Goal: Task Accomplishment & Management: Manage account settings

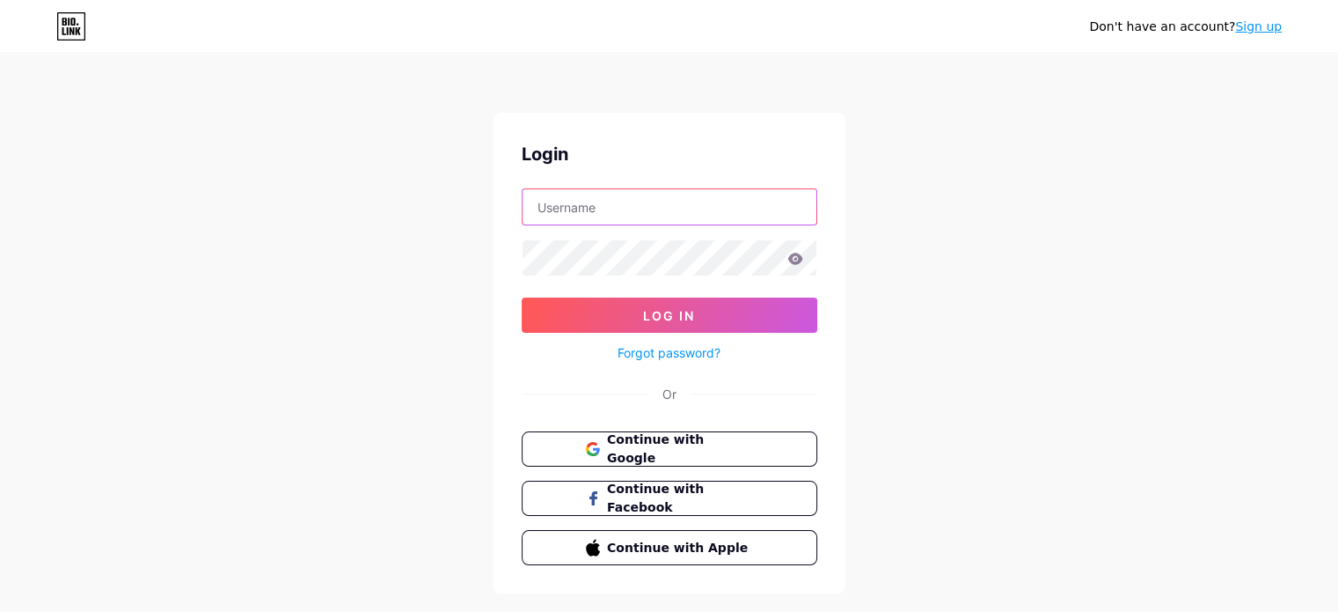
type input "[EMAIL_ADDRESS][DOMAIN_NAME]"
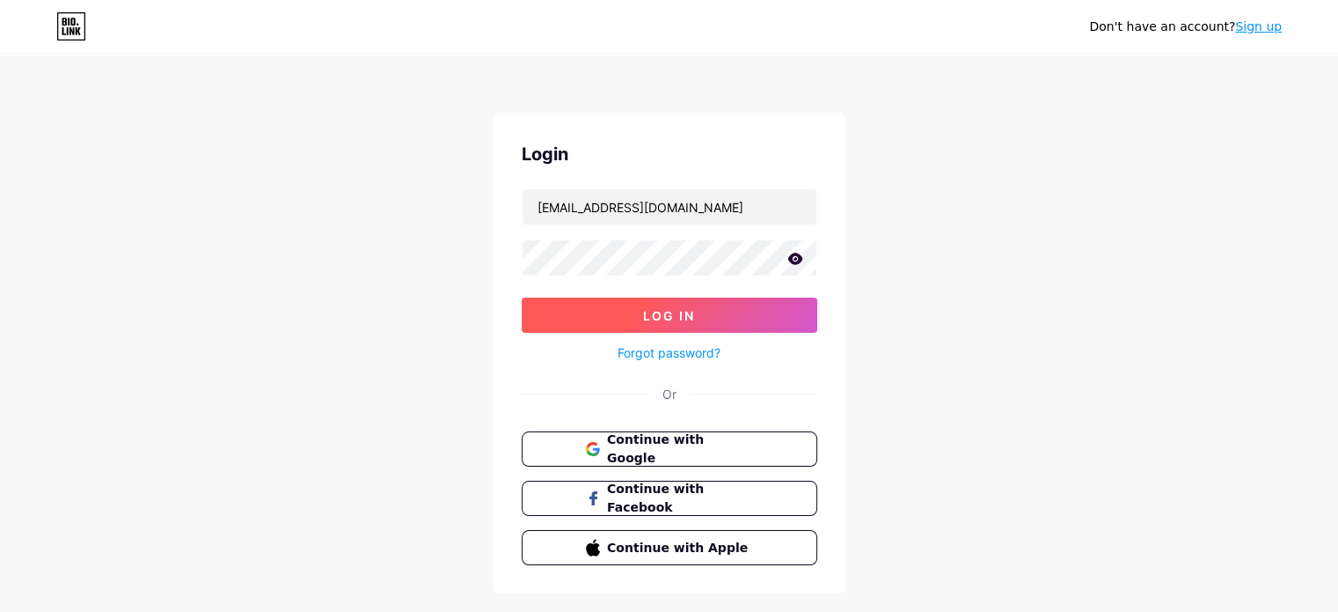
click at [543, 326] on button "Log In" at bounding box center [670, 314] width 296 height 35
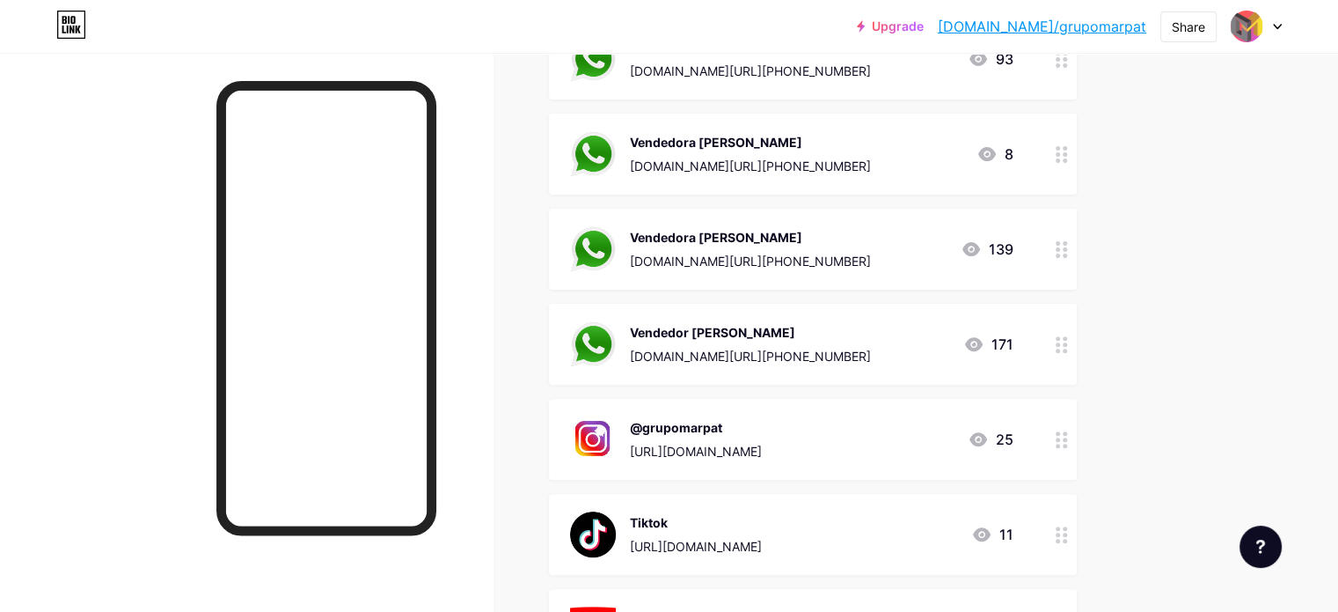
scroll to position [505, 0]
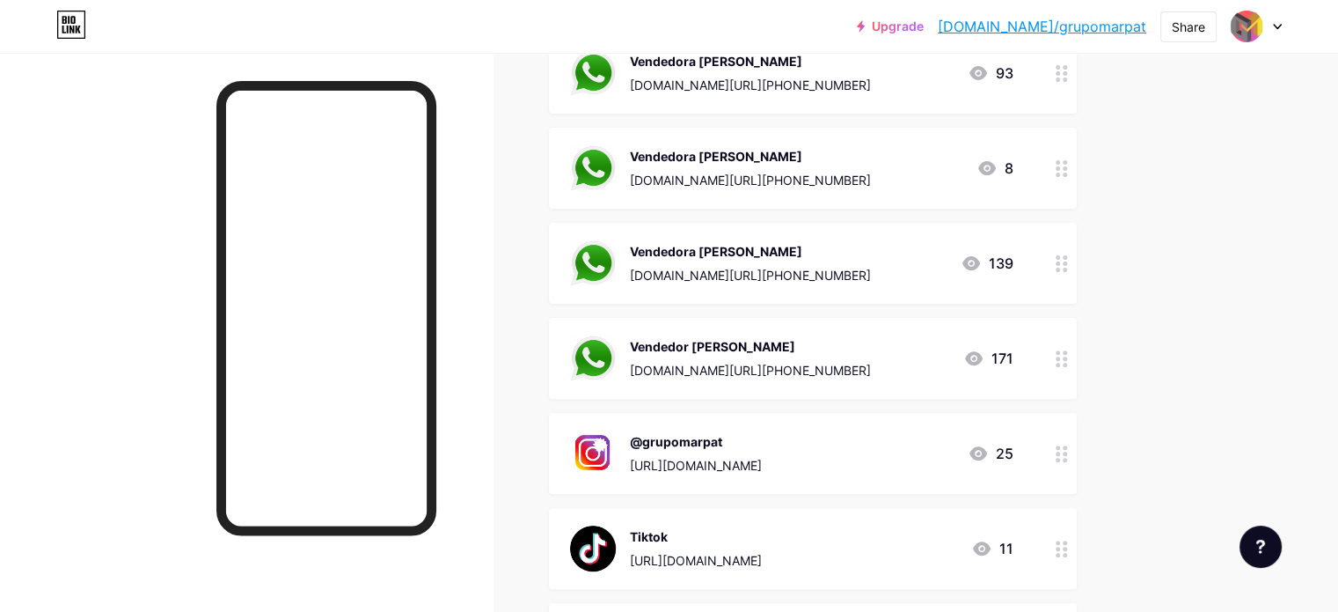
click at [1068, 359] on icon at bounding box center [1062, 358] width 12 height 17
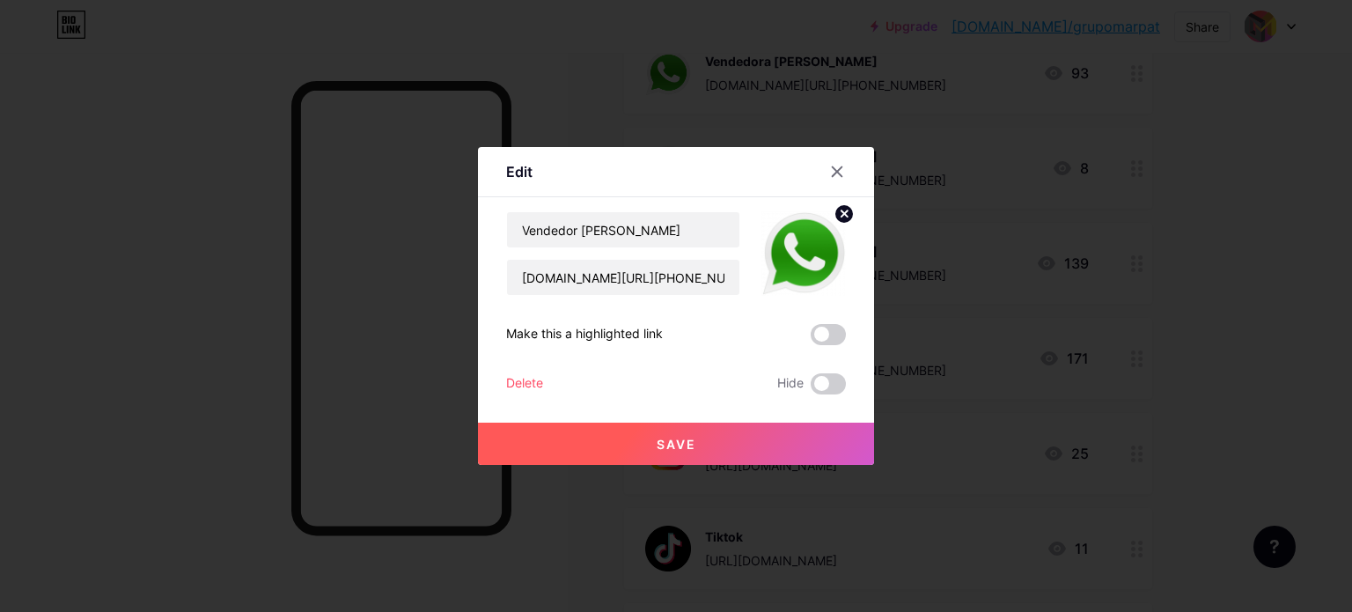
click at [524, 377] on div "Delete" at bounding box center [524, 383] width 37 height 21
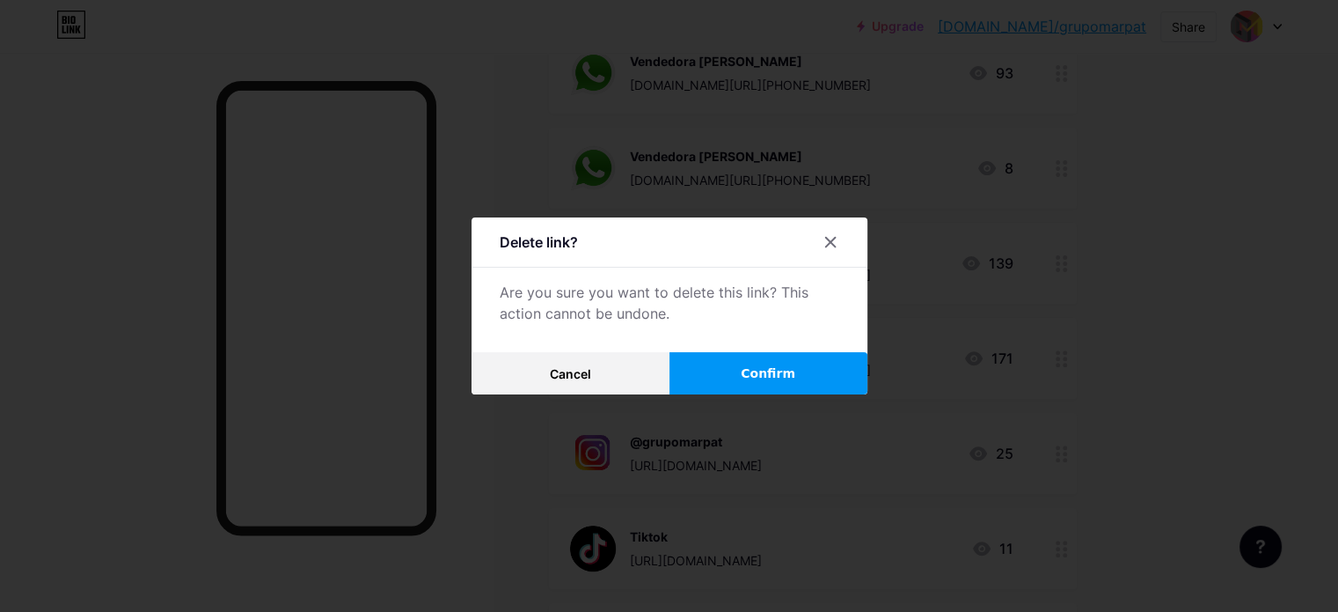
click at [792, 357] on button "Confirm" at bounding box center [769, 373] width 198 height 42
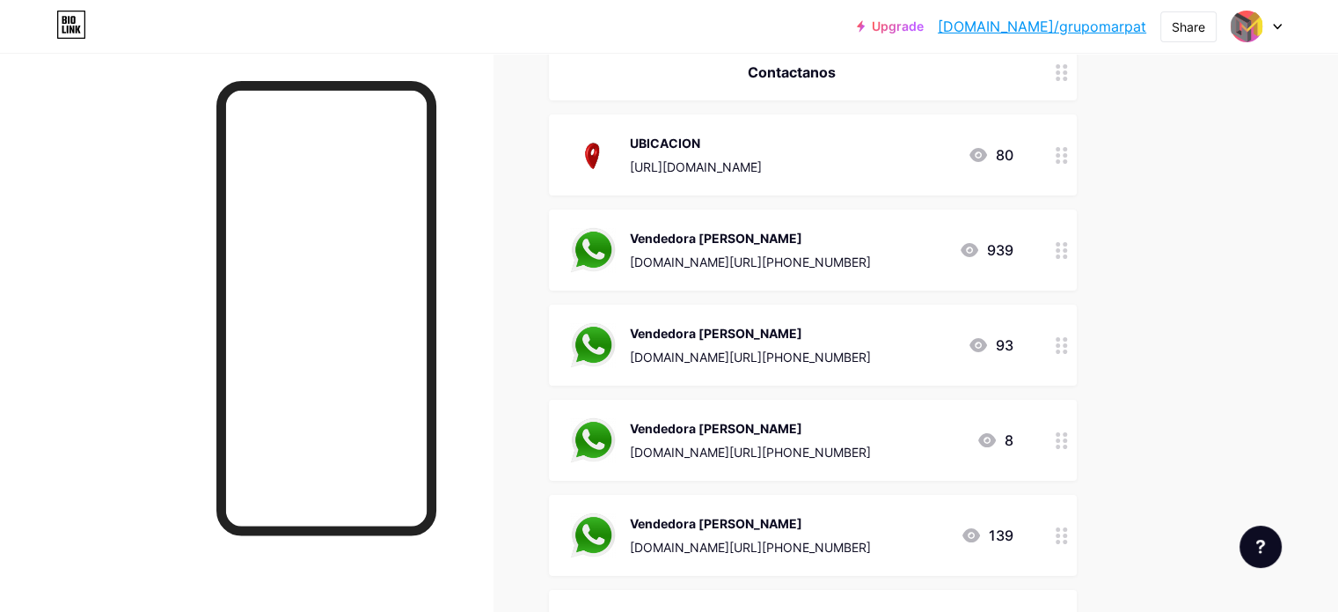
scroll to position [0, 0]
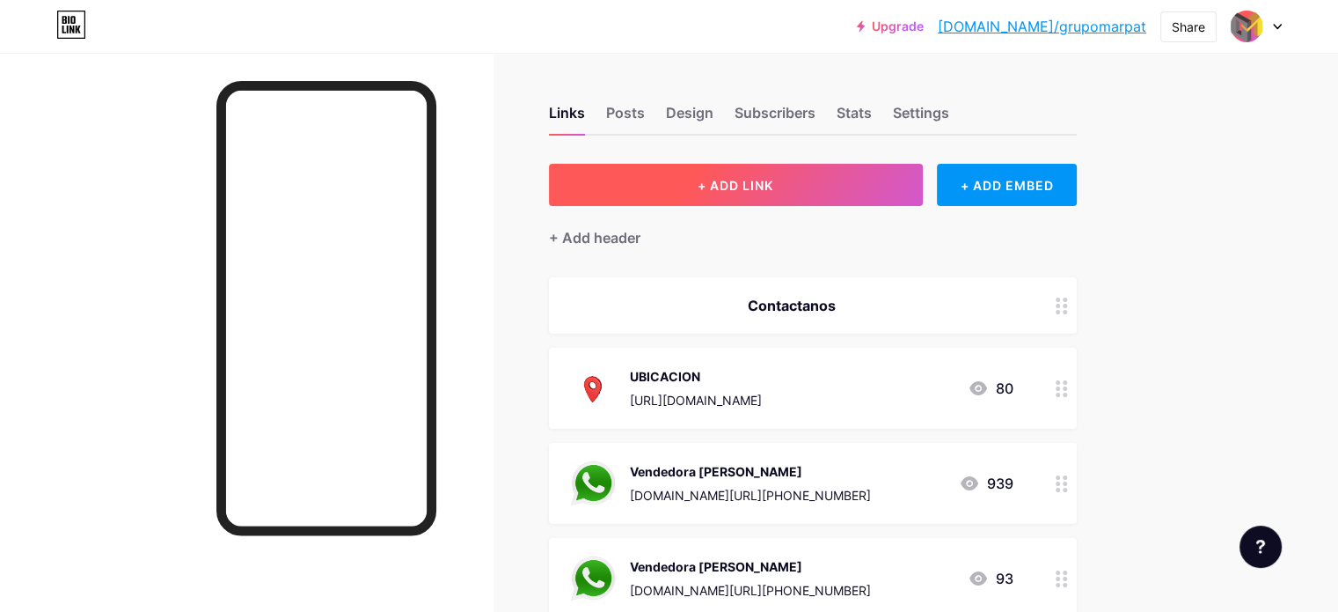
click at [896, 188] on button "+ ADD LINK" at bounding box center [736, 185] width 374 height 42
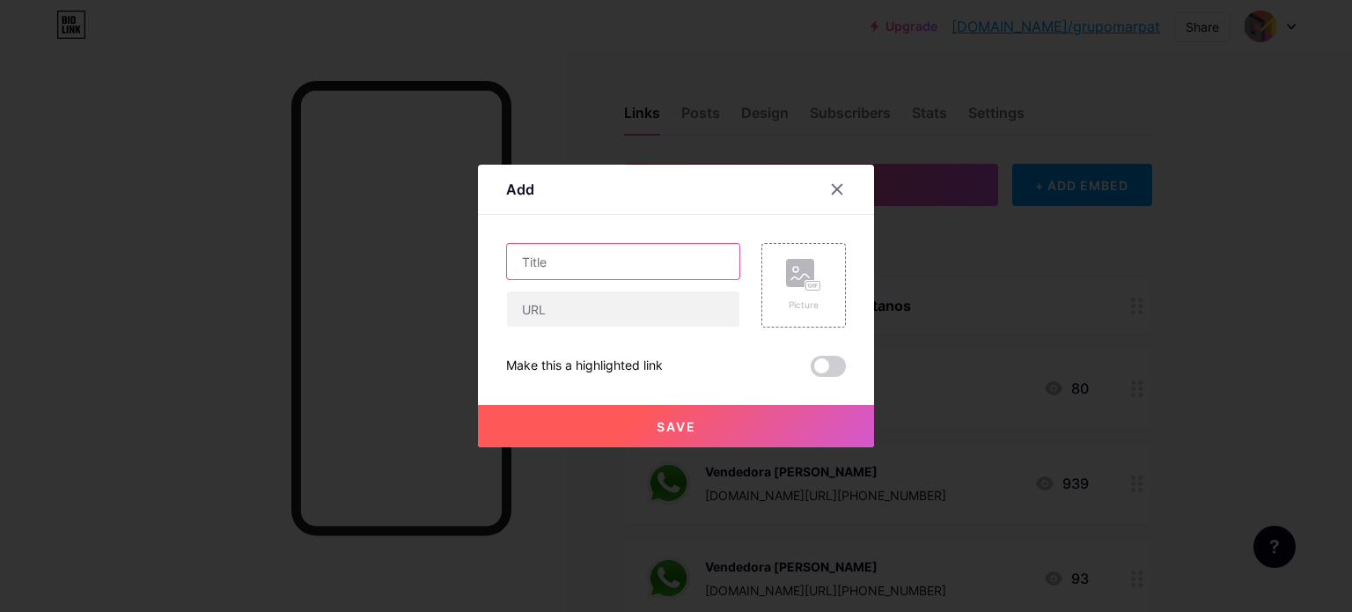
click at [552, 262] on input "text" at bounding box center [623, 261] width 232 height 35
type input "pagina web"
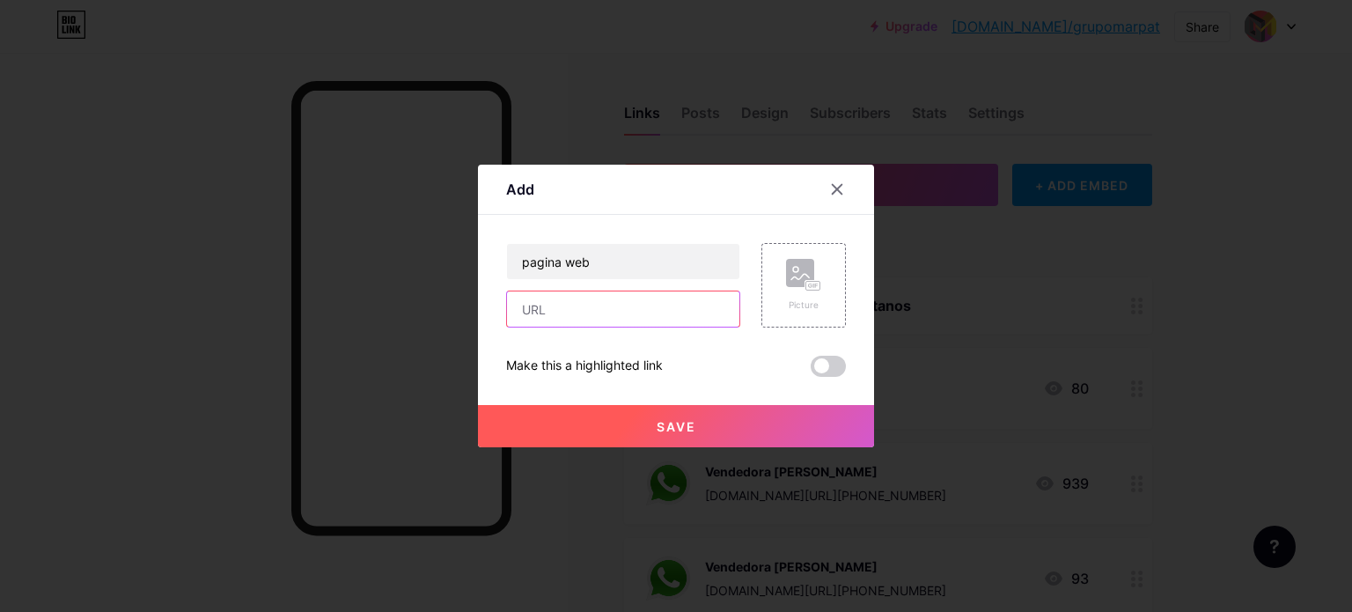
click at [640, 302] on input "text" at bounding box center [623, 308] width 232 height 35
paste input "[URL][DOMAIN_NAME]"
type input "[URL][DOMAIN_NAME]"
click at [697, 414] on button "Save" at bounding box center [676, 426] width 396 height 42
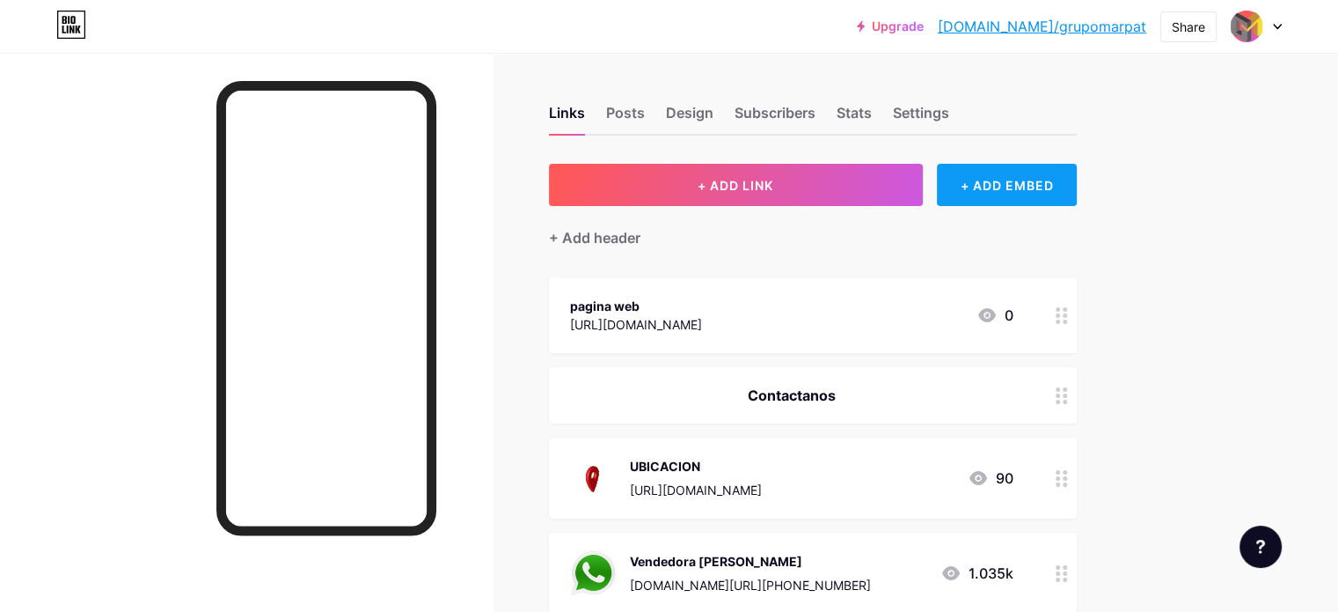
click at [1077, 175] on div "+ ADD EMBED" at bounding box center [1007, 185] width 140 height 42
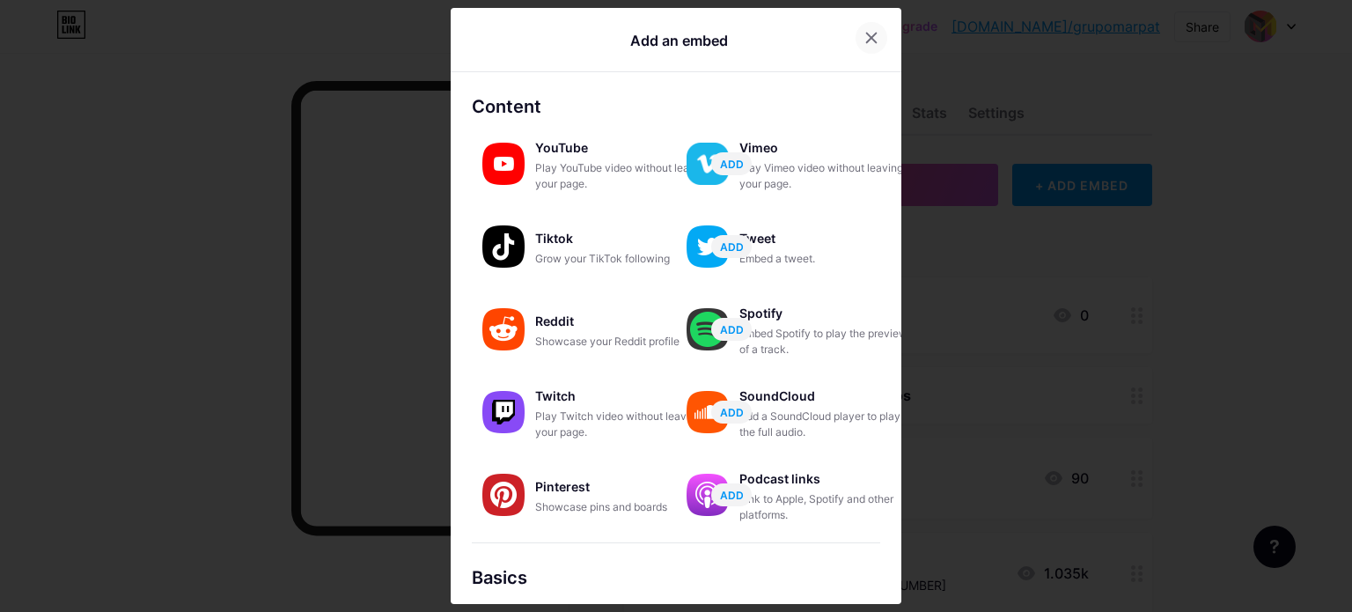
click at [872, 44] on icon at bounding box center [871, 38] width 14 height 14
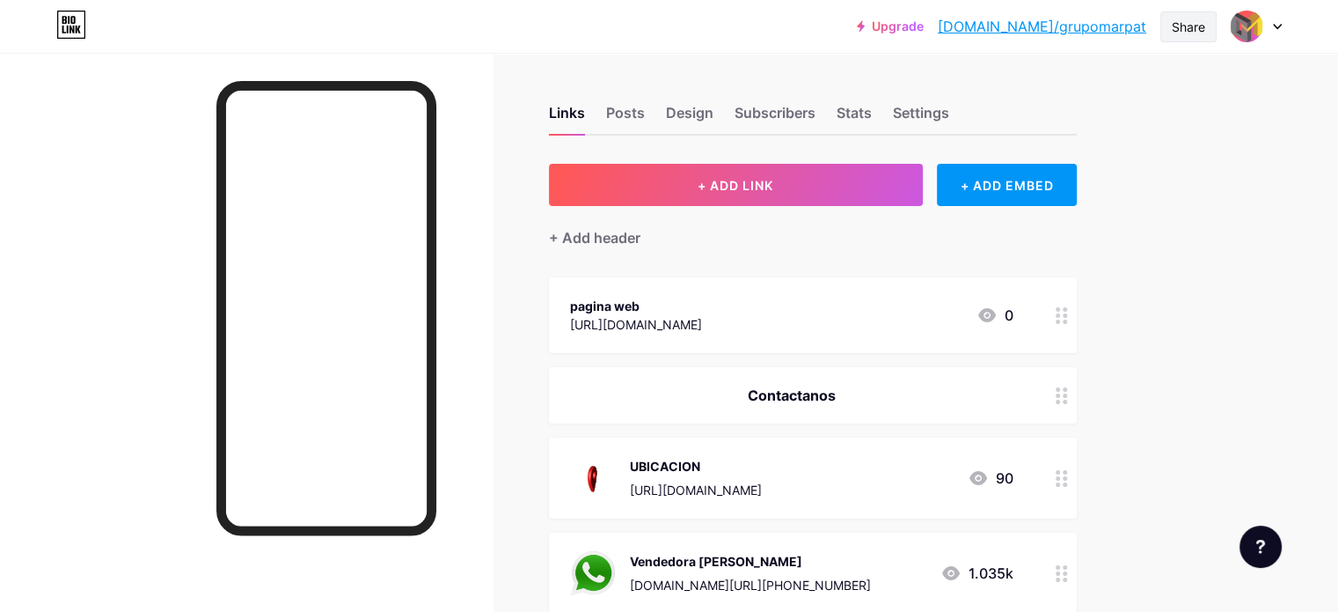
click at [1192, 28] on div "Share" at bounding box center [1188, 27] width 33 height 18
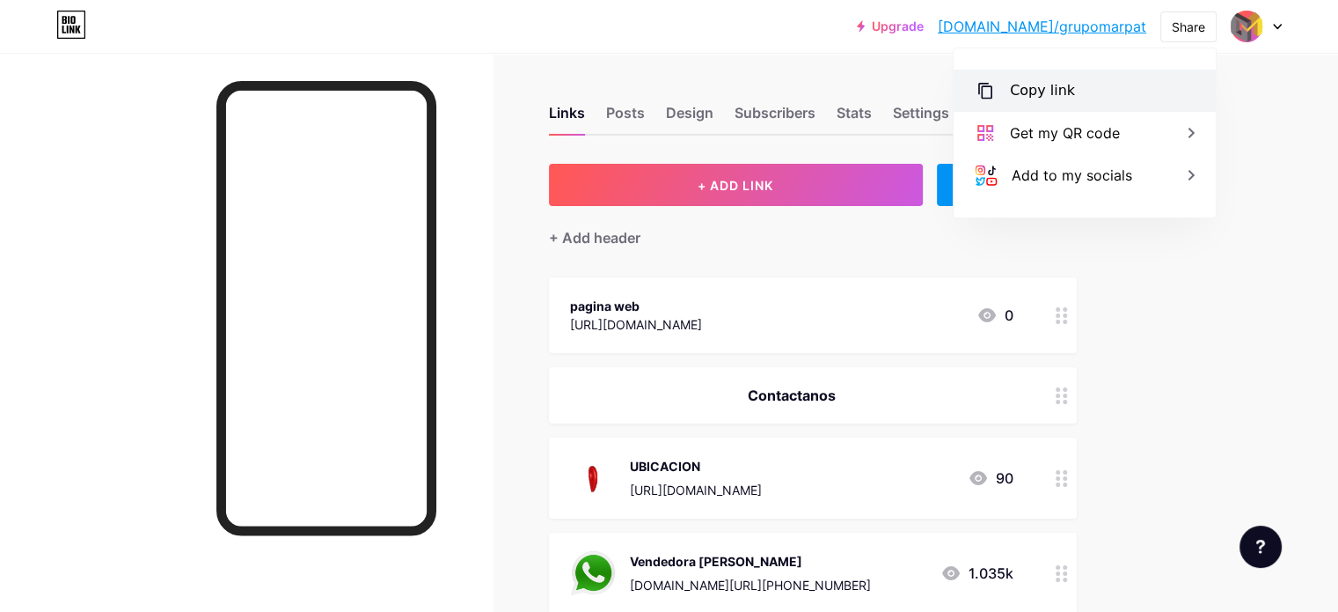
click at [1067, 87] on div "Copy link" at bounding box center [1042, 90] width 65 height 21
click at [1091, 85] on div "Copy link" at bounding box center [1085, 91] width 262 height 42
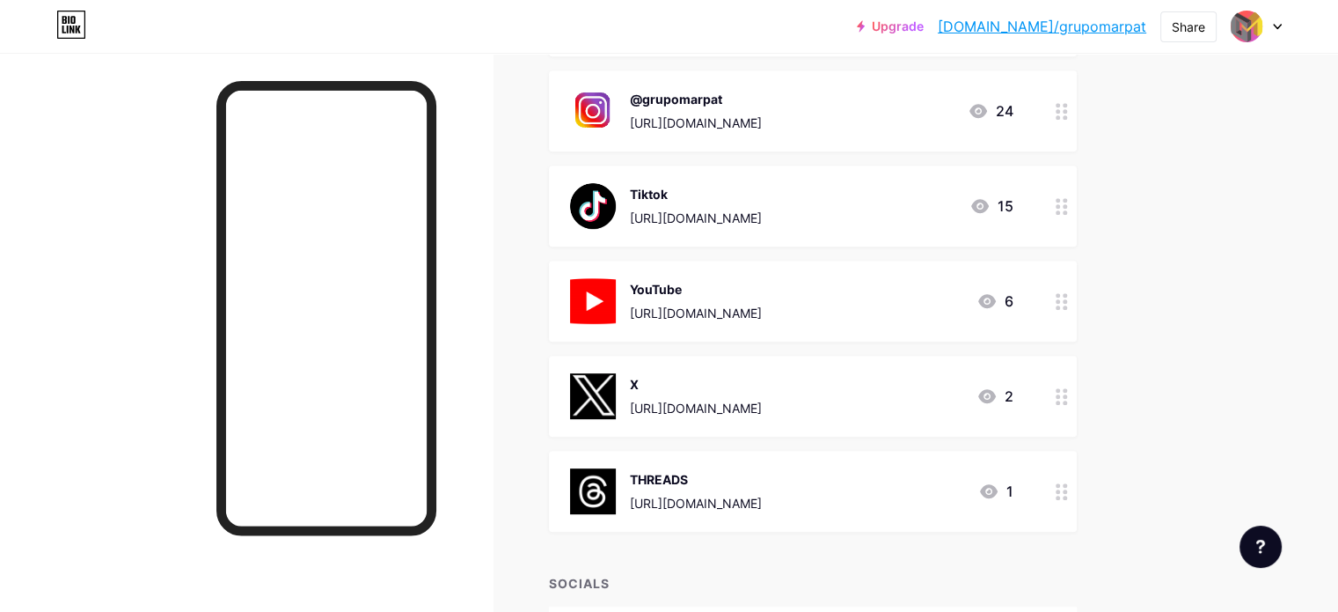
scroll to position [862, 0]
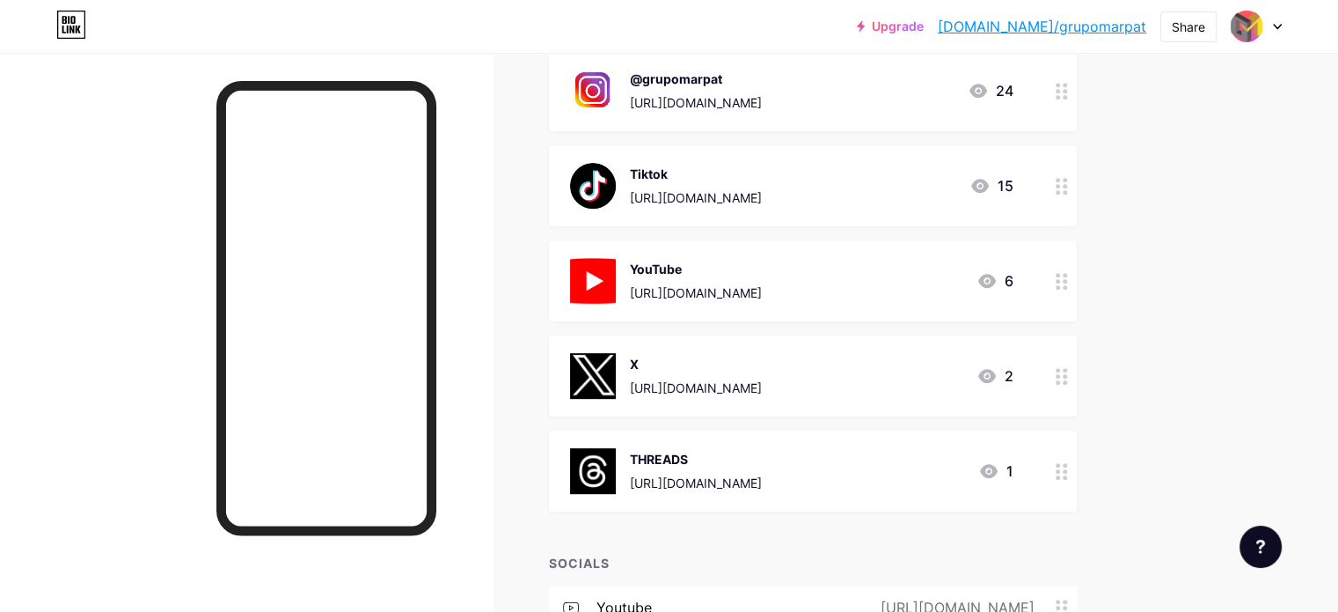
click at [1077, 383] on div at bounding box center [1062, 375] width 30 height 81
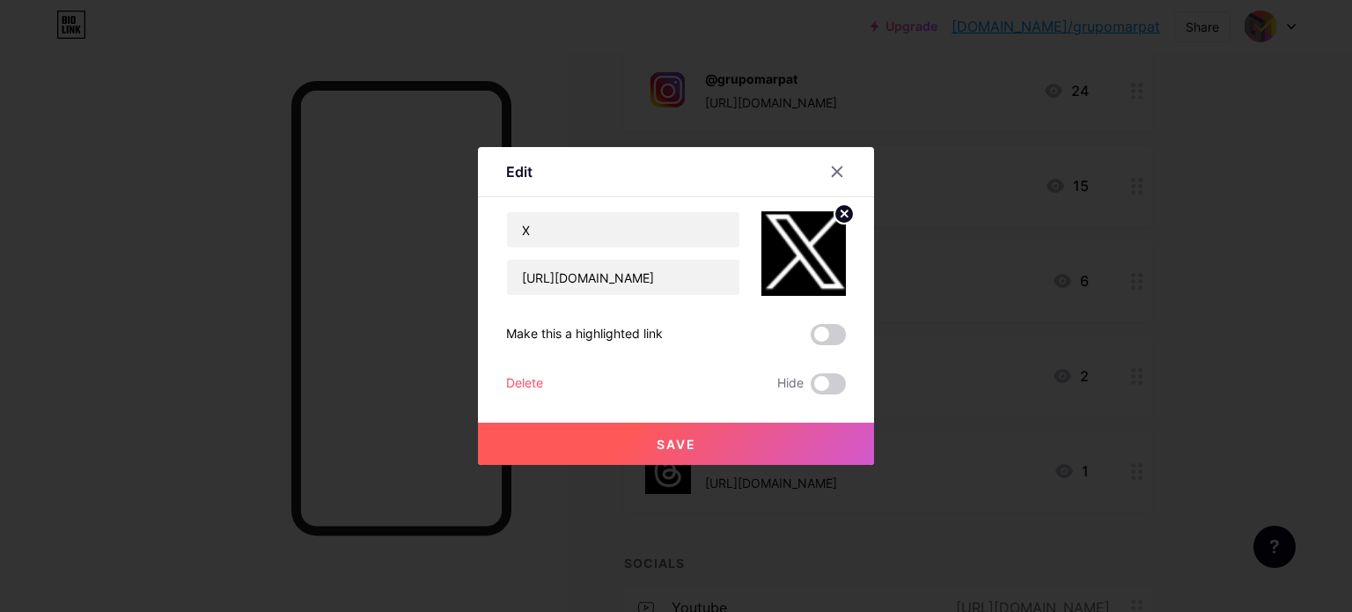
click at [532, 377] on div "Delete" at bounding box center [524, 383] width 37 height 21
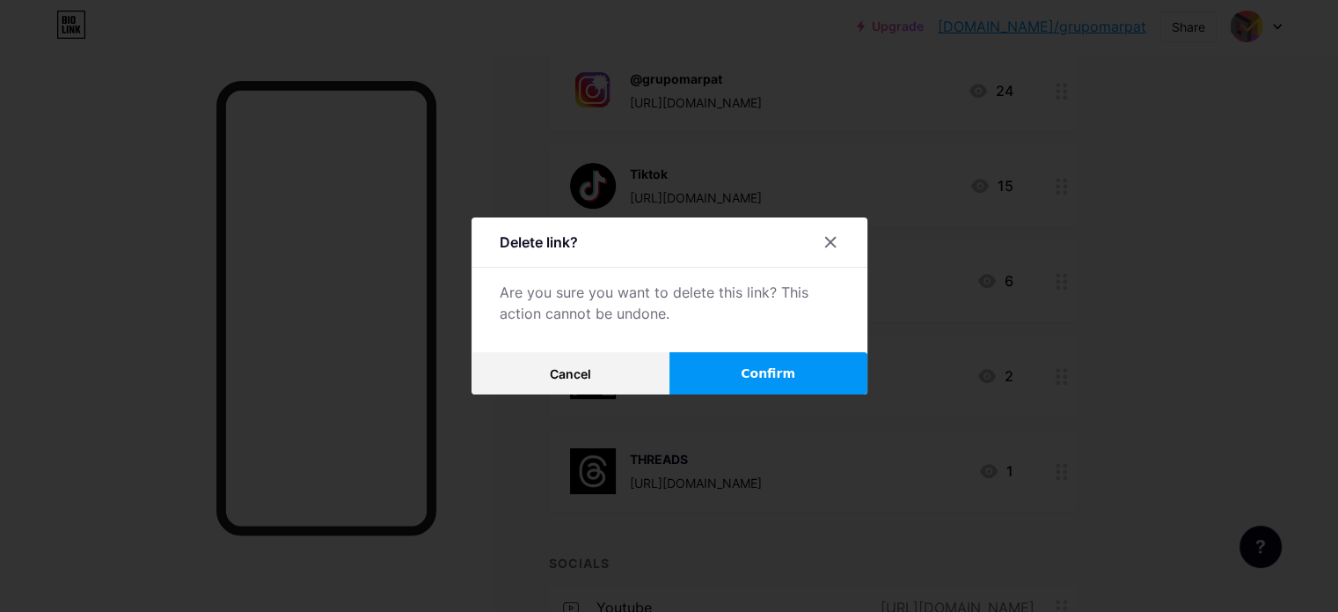
click at [791, 371] on span "Confirm" at bounding box center [768, 373] width 55 height 18
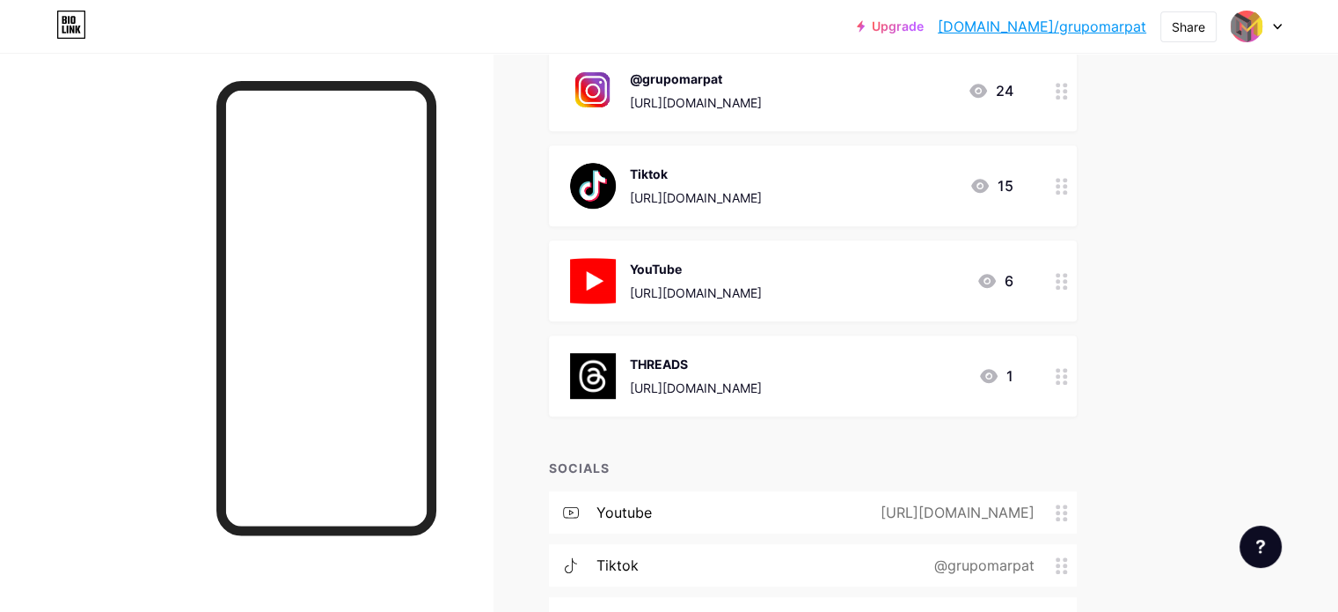
click at [1077, 372] on div at bounding box center [1062, 375] width 30 height 81
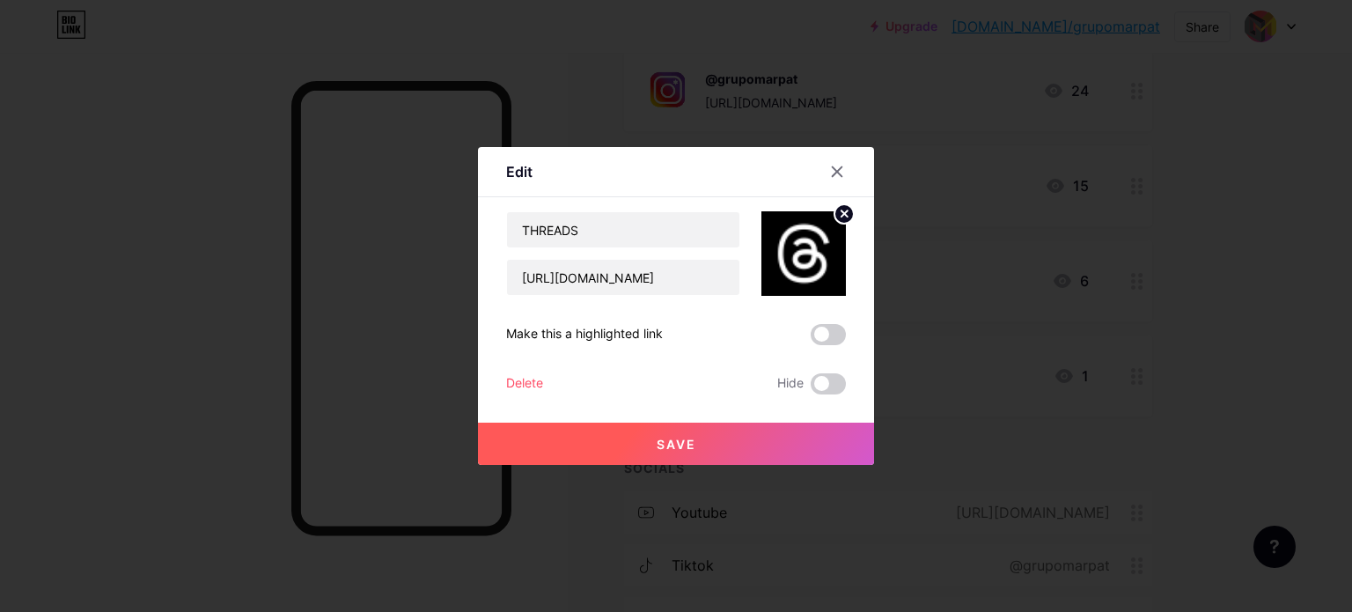
click at [525, 379] on div "Delete" at bounding box center [524, 383] width 37 height 21
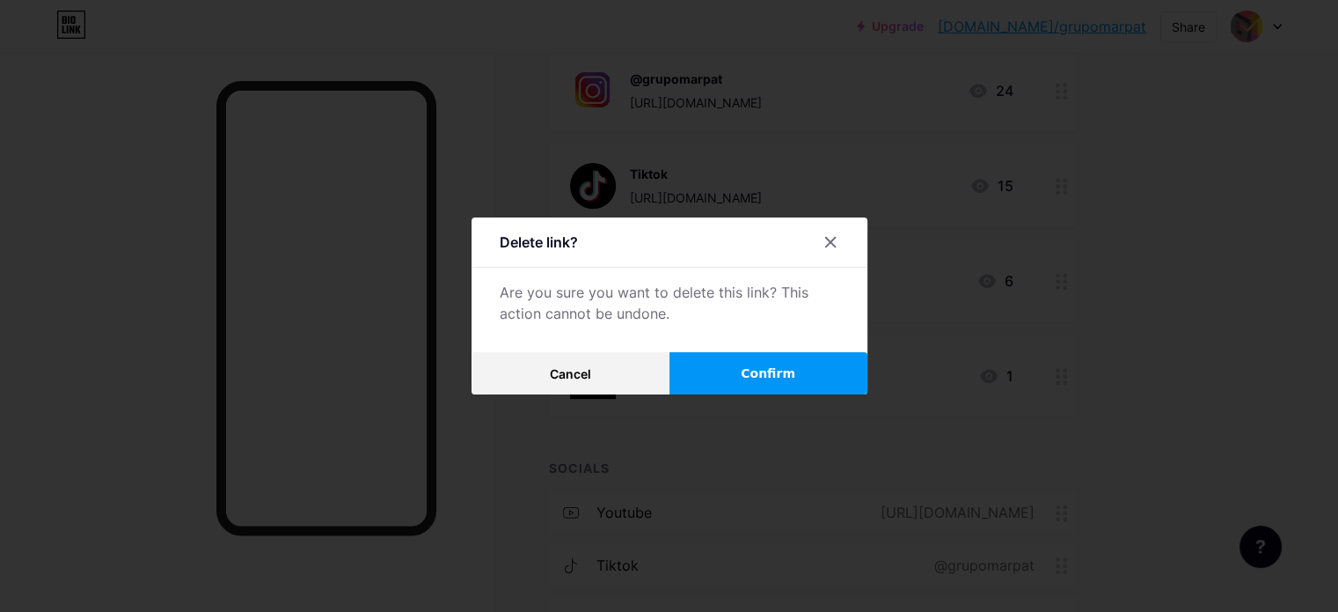
click at [831, 362] on button "Confirm" at bounding box center [769, 373] width 198 height 42
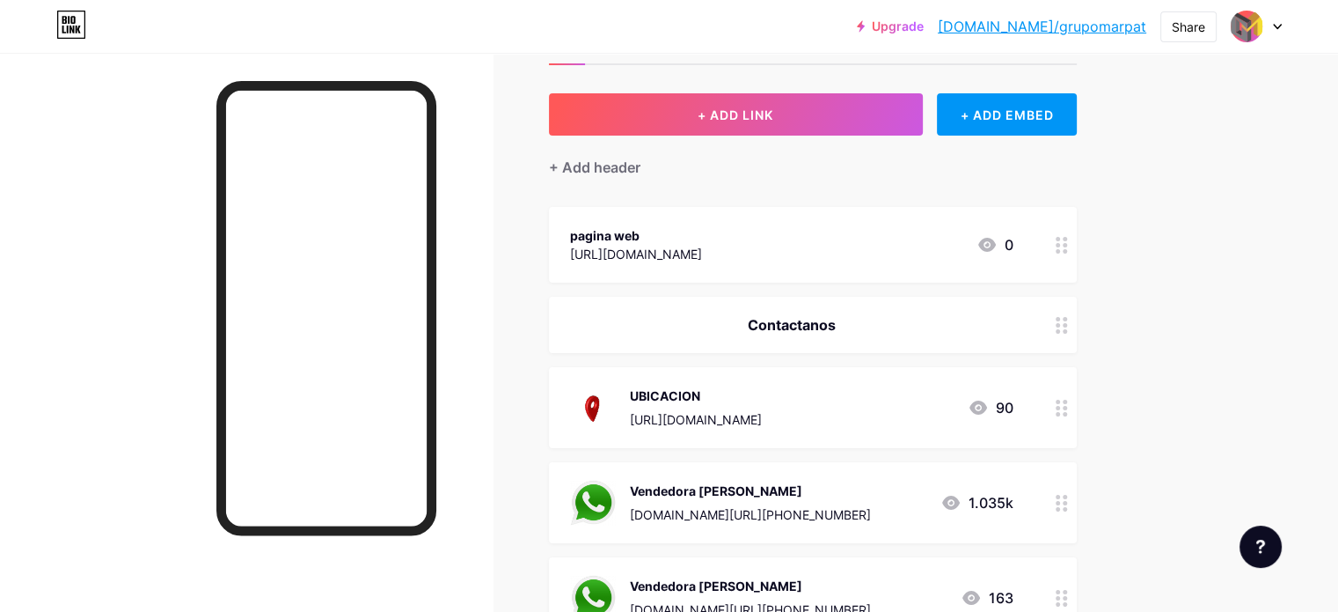
scroll to position [0, 0]
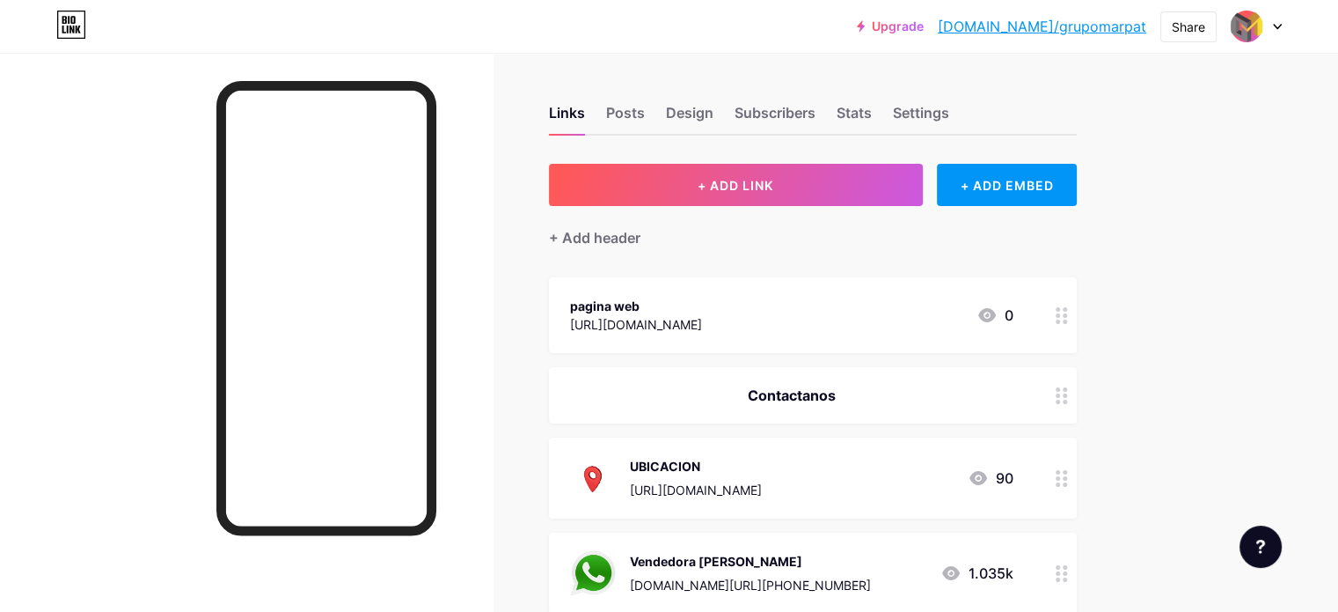
click at [1272, 31] on div at bounding box center [1256, 27] width 51 height 32
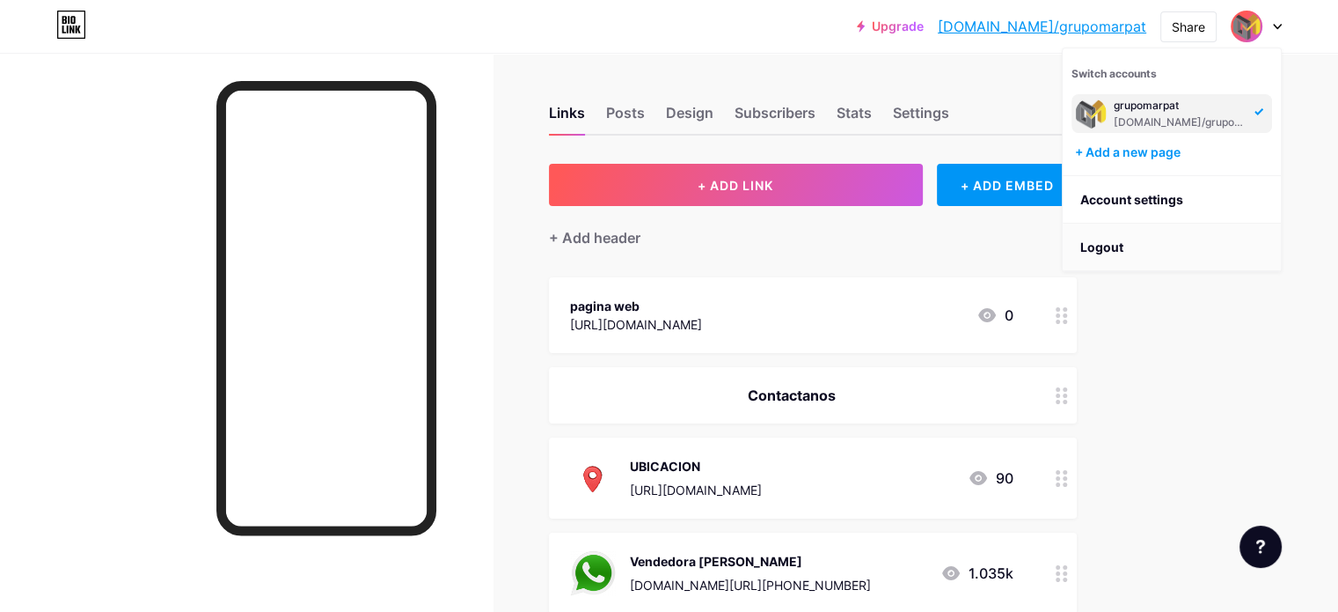
click at [1147, 246] on li "Logout" at bounding box center [1172, 248] width 218 height 48
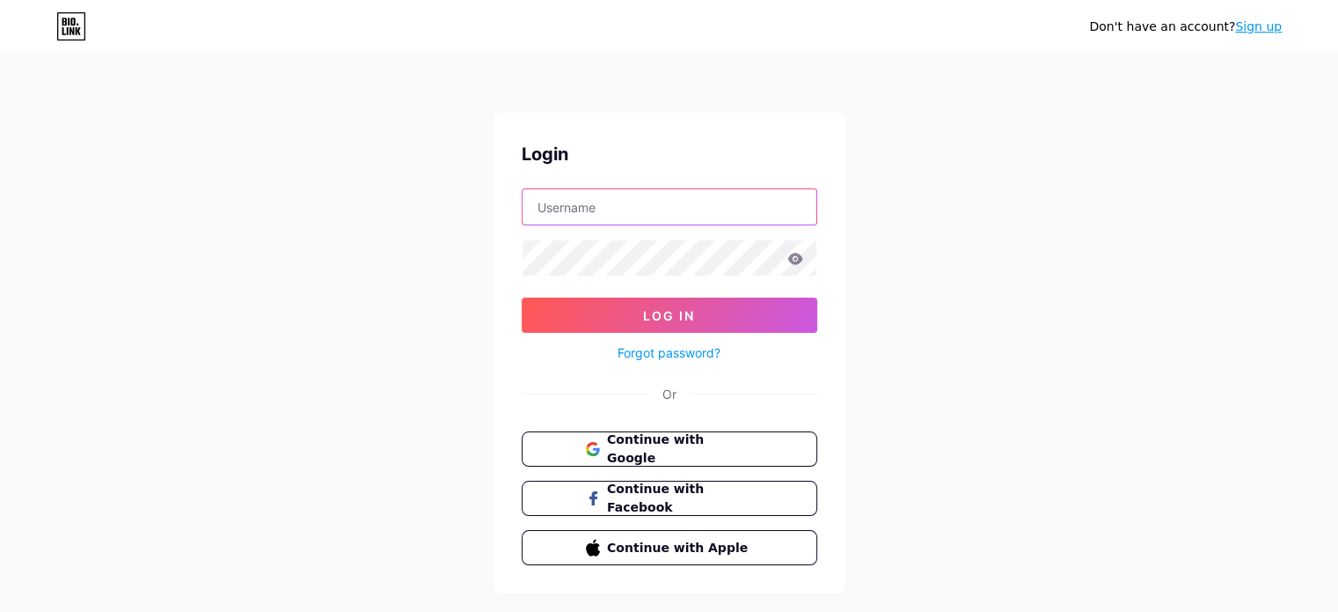
type input "[EMAIL_ADDRESS][DOMAIN_NAME]"
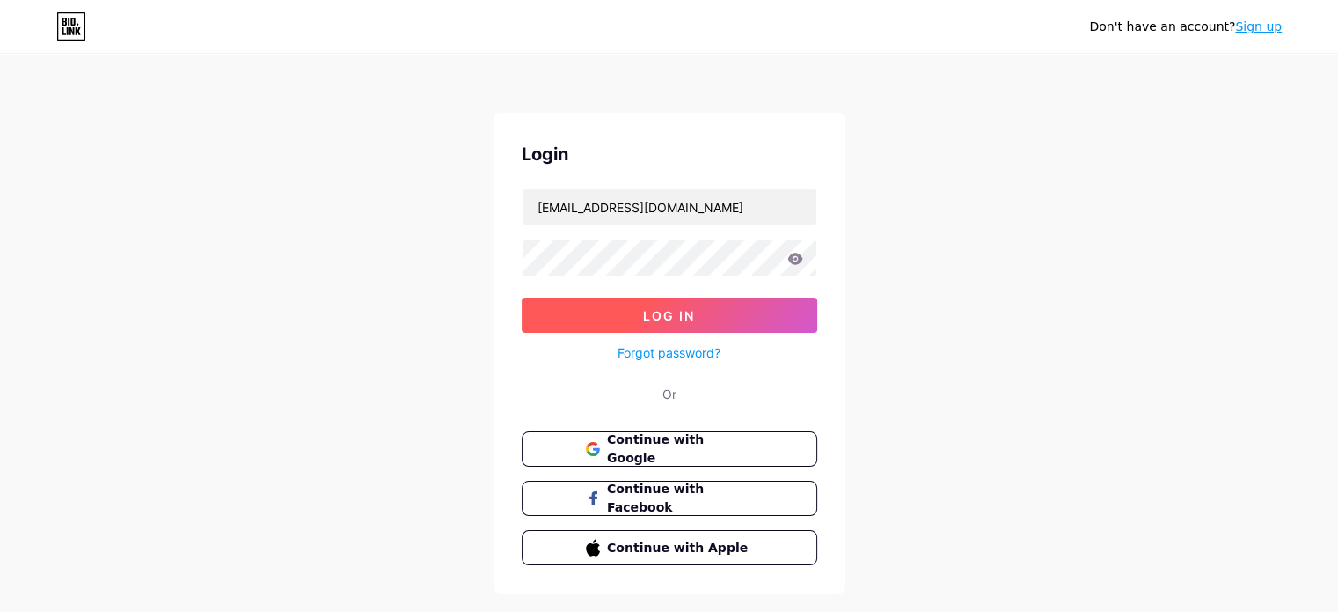
click at [753, 305] on button "Log In" at bounding box center [670, 314] width 296 height 35
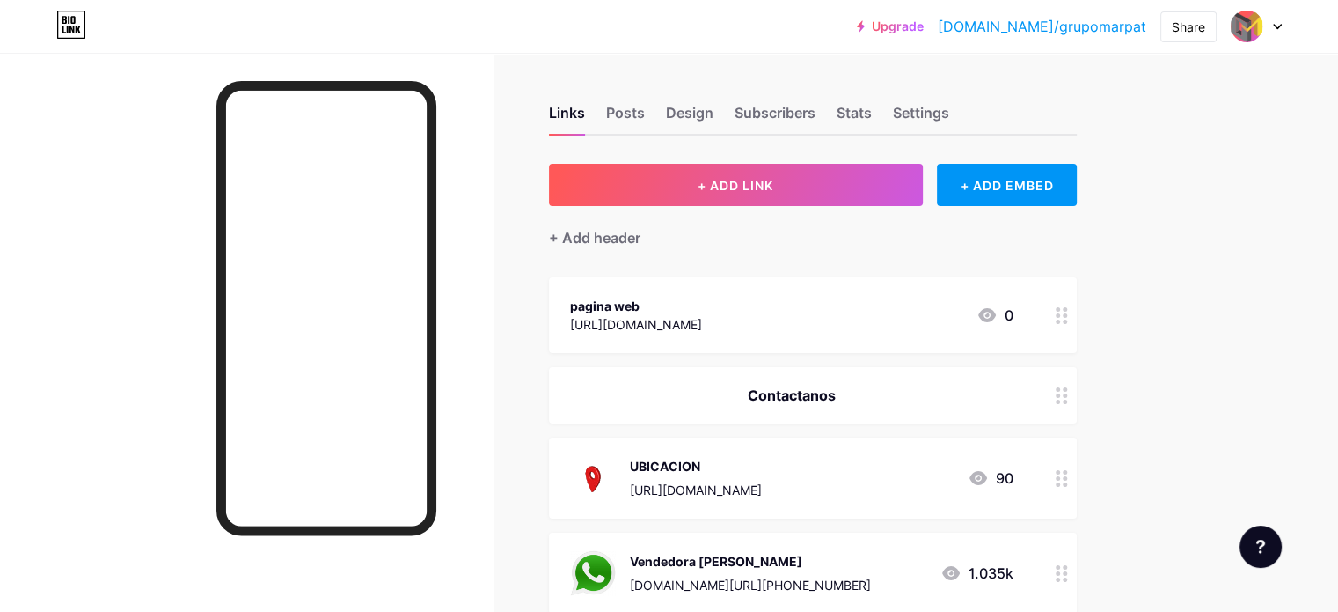
click at [1279, 27] on icon at bounding box center [1277, 27] width 9 height 6
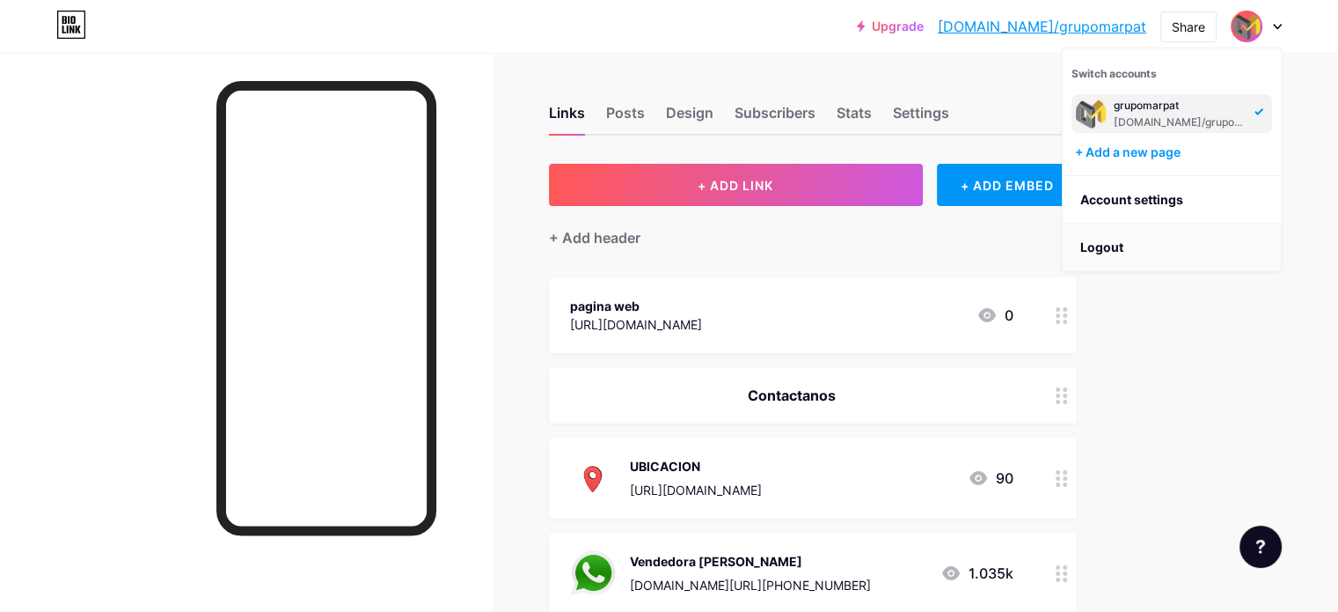
click at [1142, 260] on li "Logout" at bounding box center [1172, 248] width 218 height 48
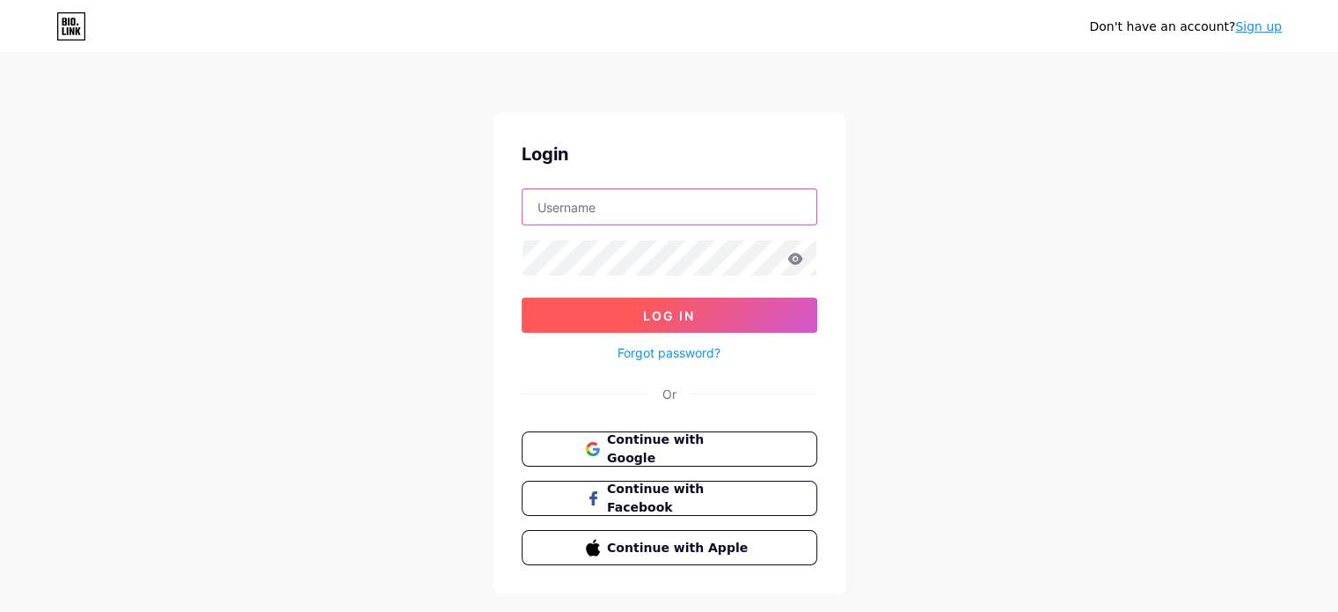
type input "[EMAIL_ADDRESS][DOMAIN_NAME]"
click at [728, 317] on button "Log In" at bounding box center [670, 314] width 296 height 35
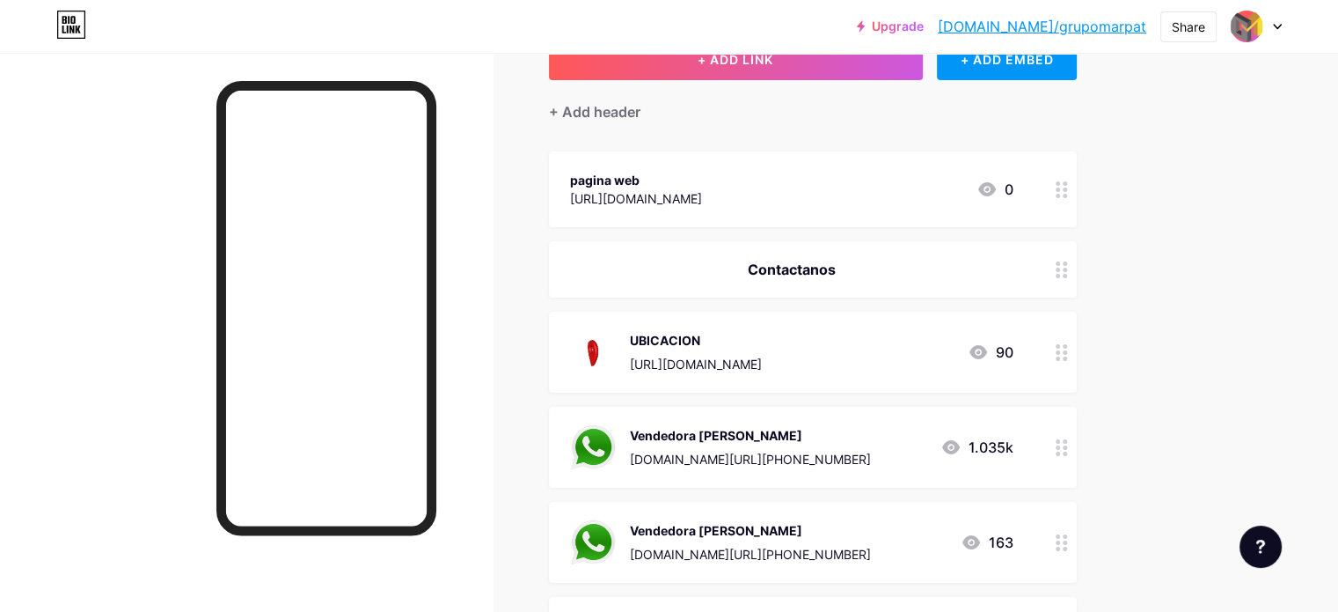
scroll to position [109, 0]
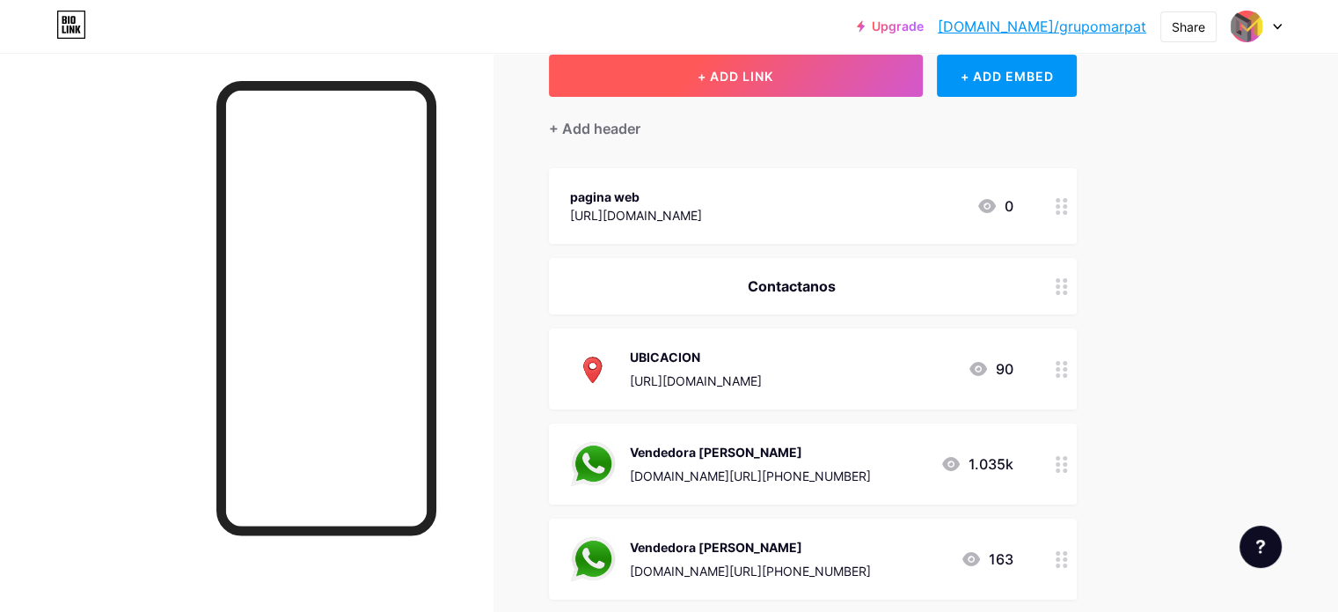
click at [900, 88] on button "+ ADD LINK" at bounding box center [736, 76] width 374 height 42
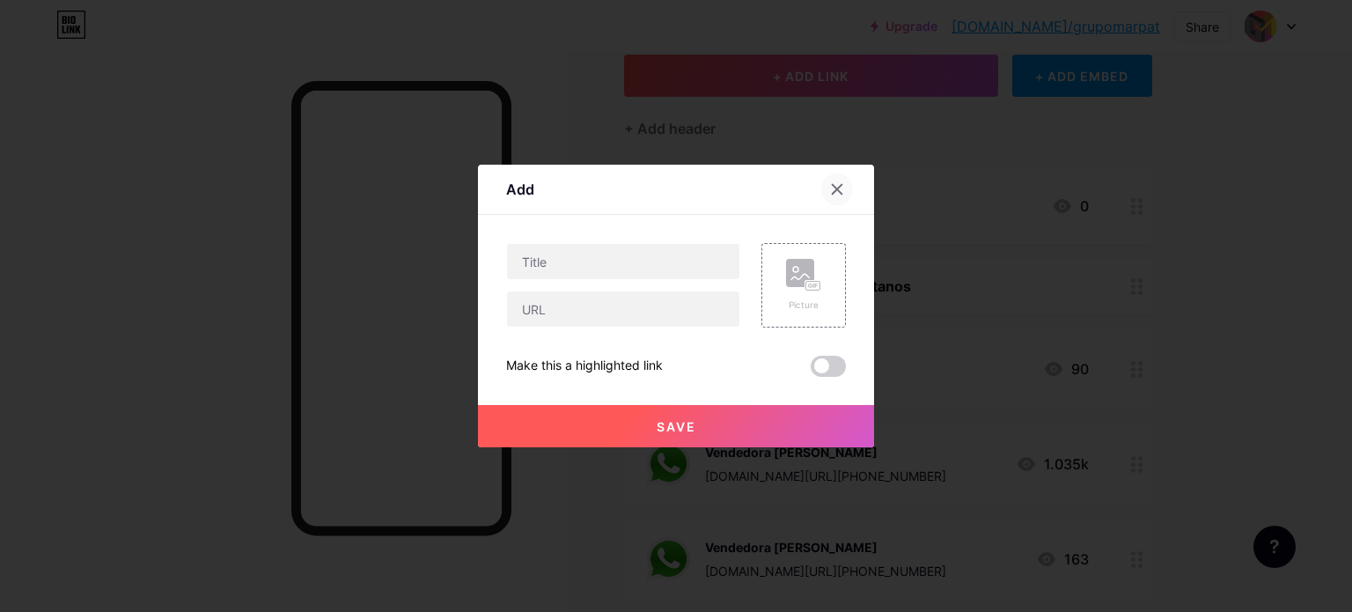
click at [841, 192] on icon at bounding box center [837, 189] width 14 height 14
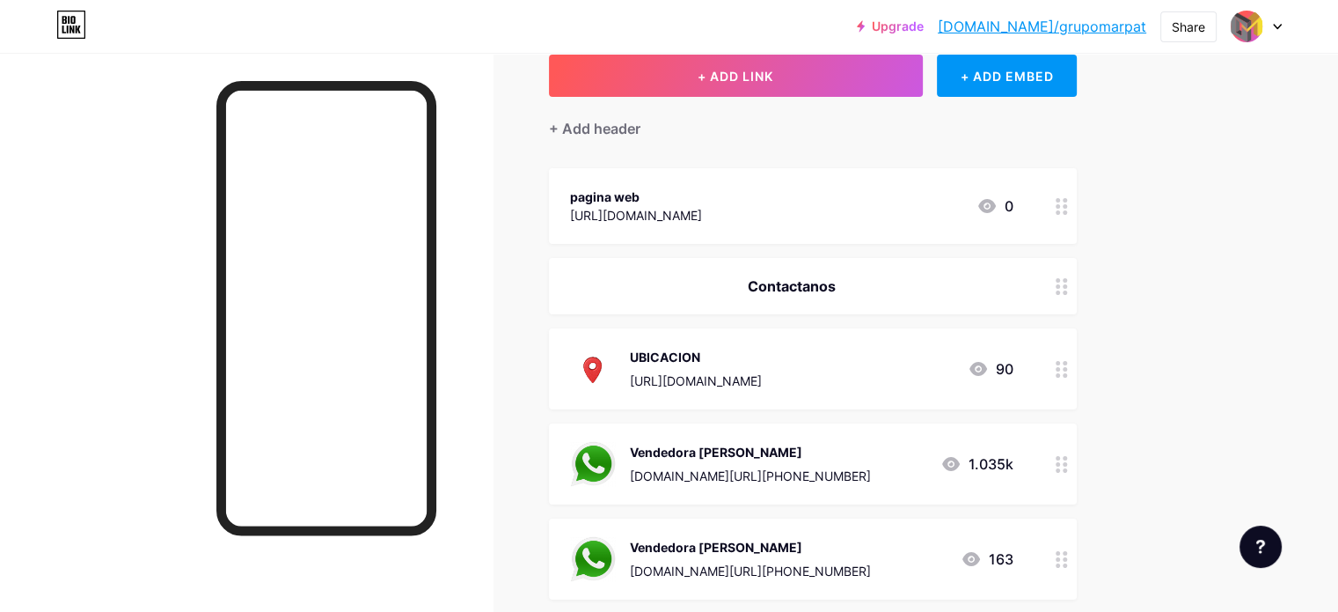
click at [1077, 212] on div at bounding box center [1062, 206] width 30 height 76
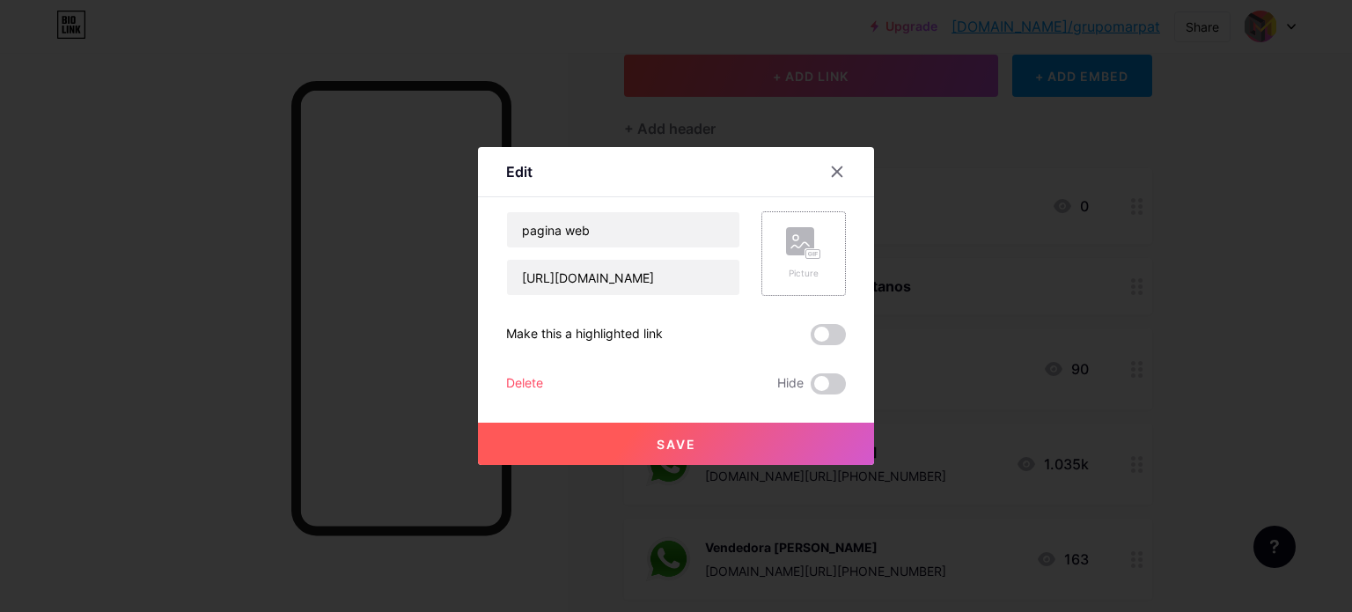
click at [814, 265] on div "Picture" at bounding box center [803, 253] width 35 height 53
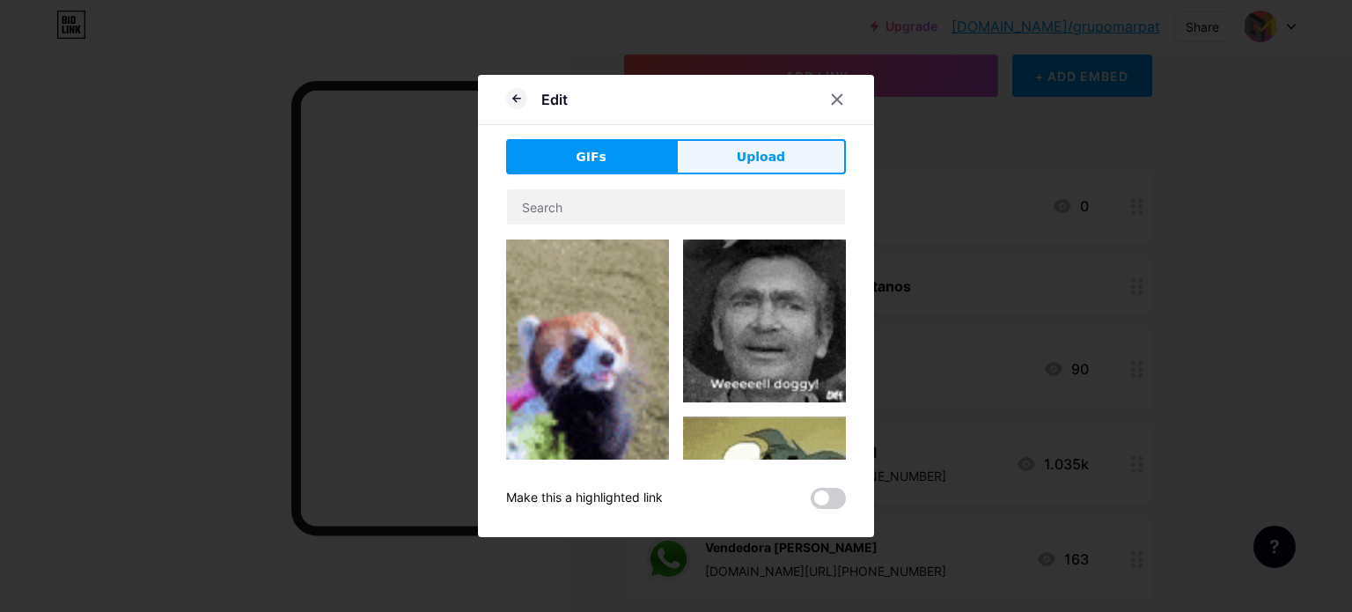
click at [735, 154] on button "Upload" at bounding box center [761, 156] width 170 height 35
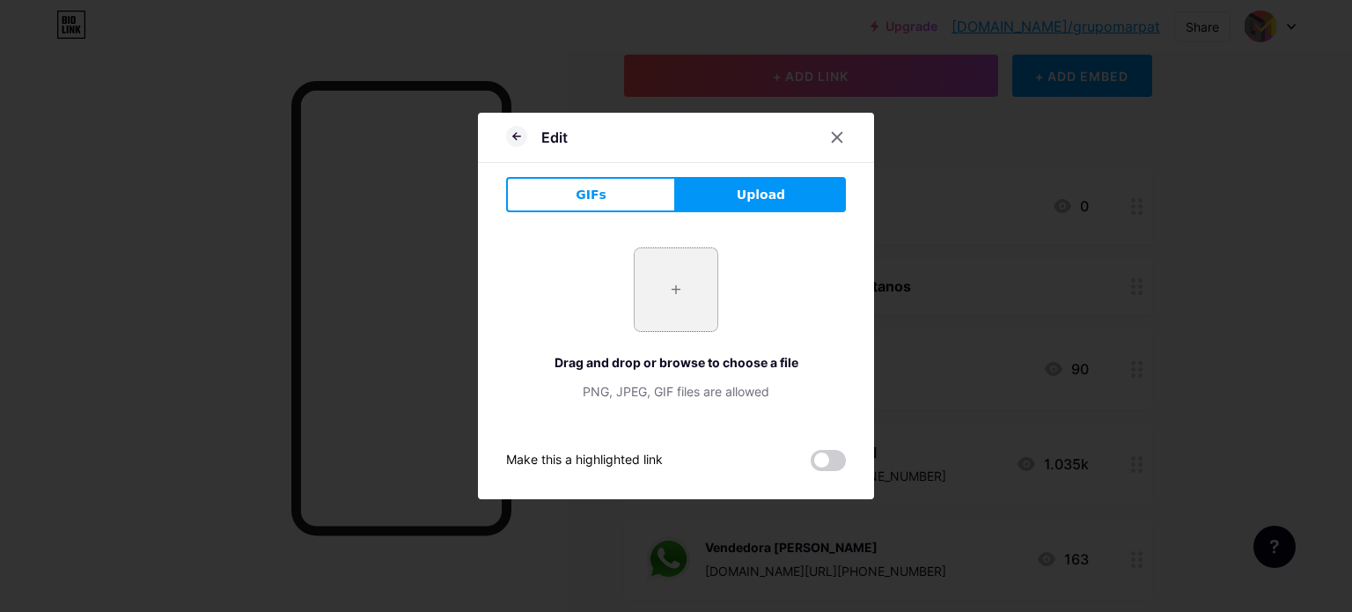
click at [659, 302] on input "file" at bounding box center [675, 289] width 83 height 83
type input "C:\fakepath\png-clipart-computer-icons-web-browser-world-wide-web-text-trademar…"
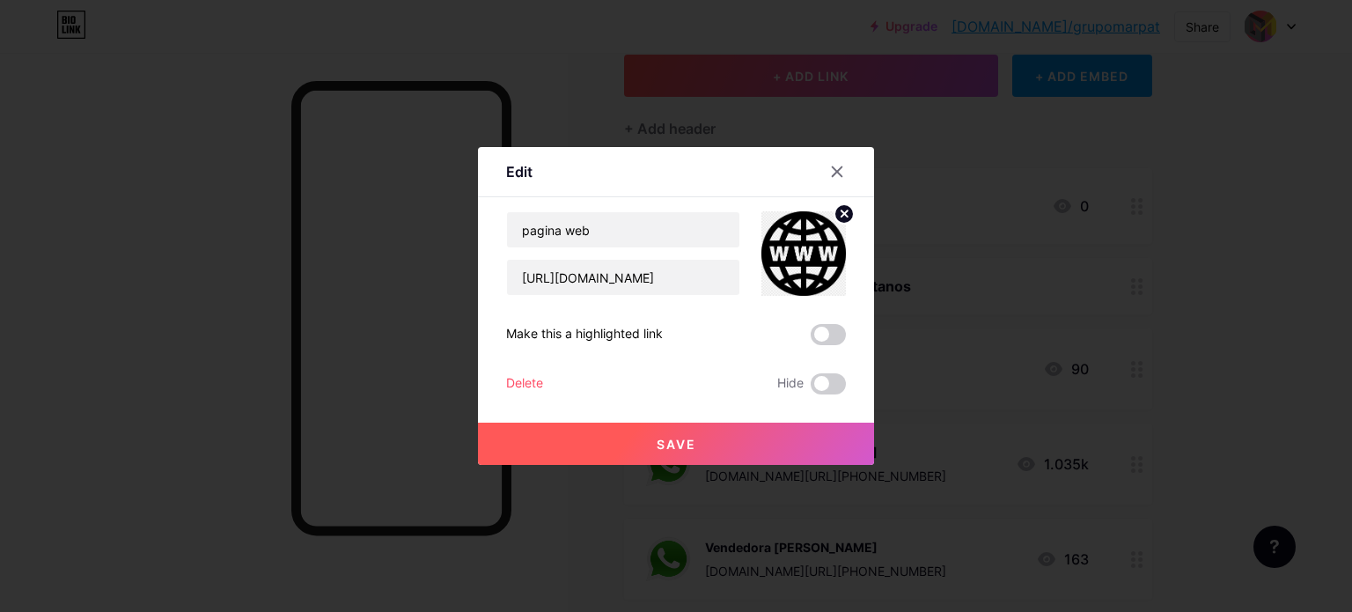
click at [690, 436] on span "Save" at bounding box center [676, 443] width 40 height 15
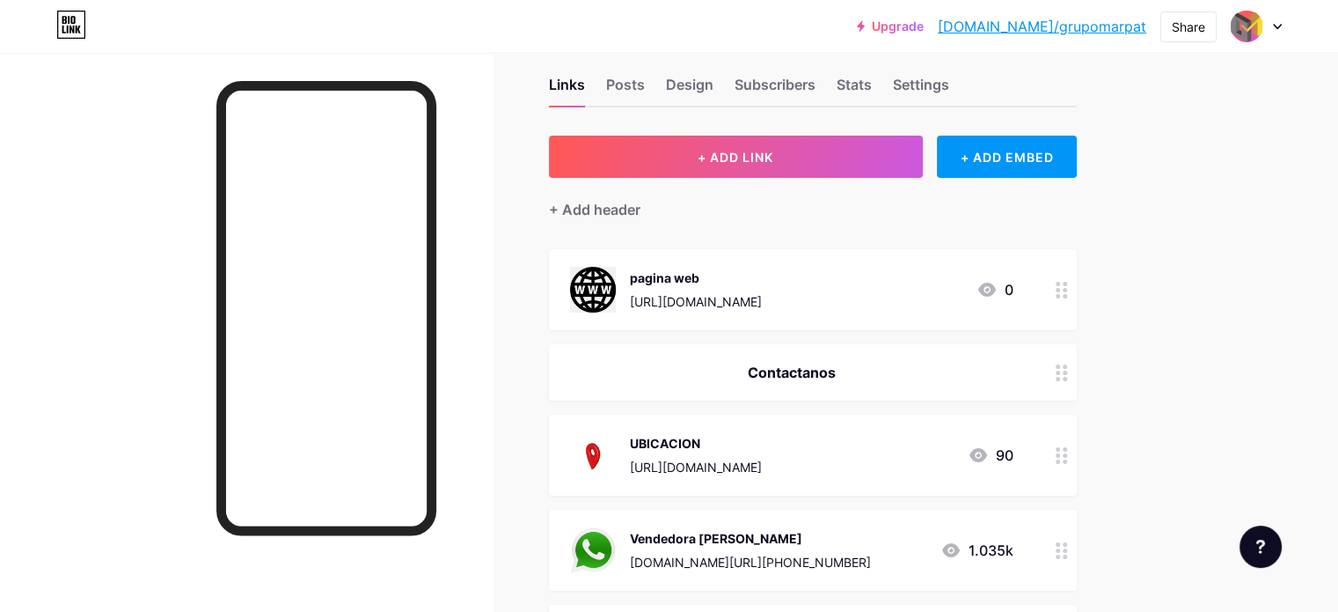
scroll to position [0, 0]
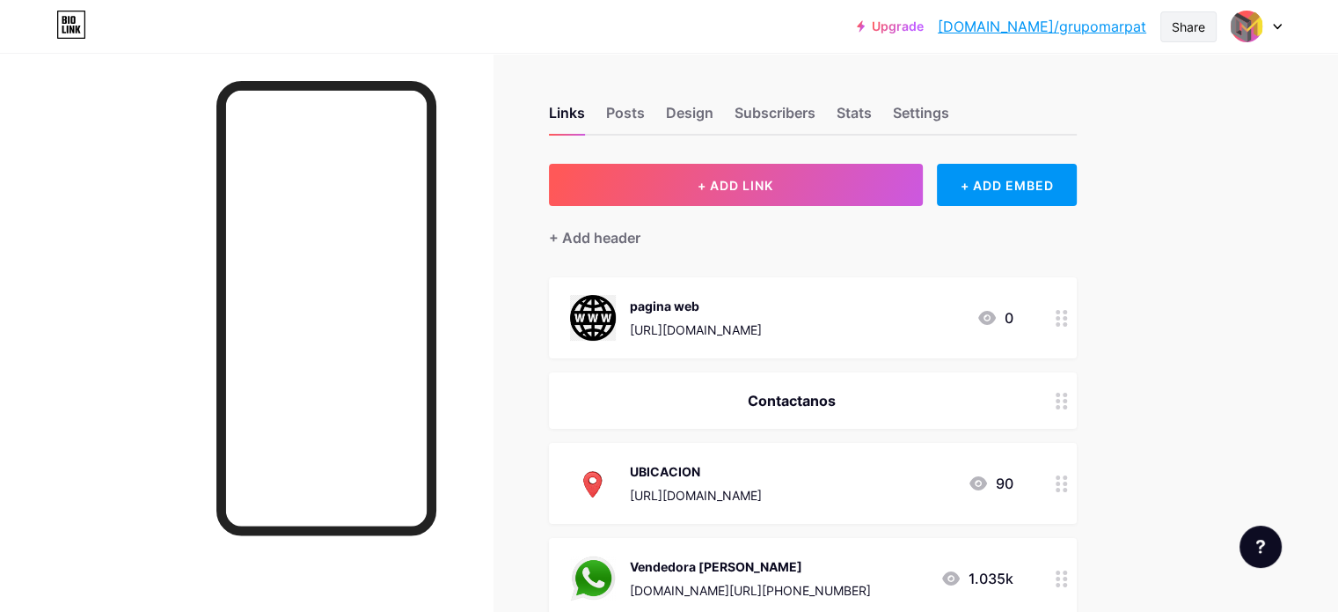
click at [1200, 33] on div "Share" at bounding box center [1188, 27] width 33 height 18
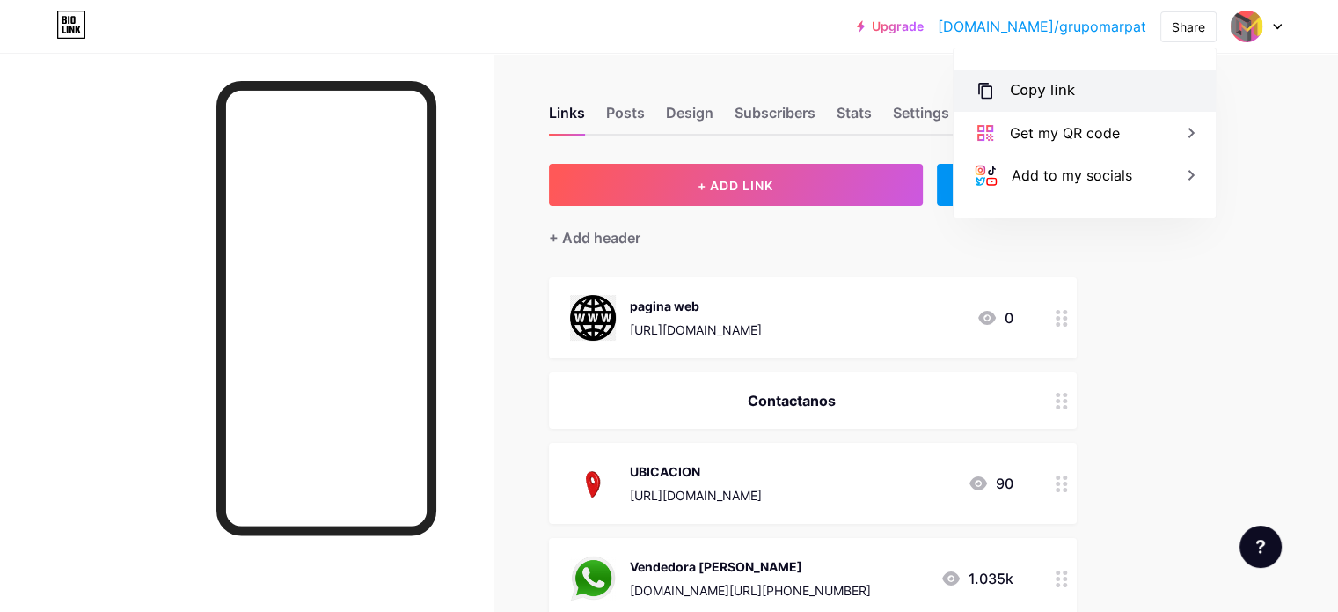
click at [1031, 87] on div "Copy link" at bounding box center [1042, 90] width 65 height 21
click at [1068, 313] on icon at bounding box center [1062, 318] width 12 height 17
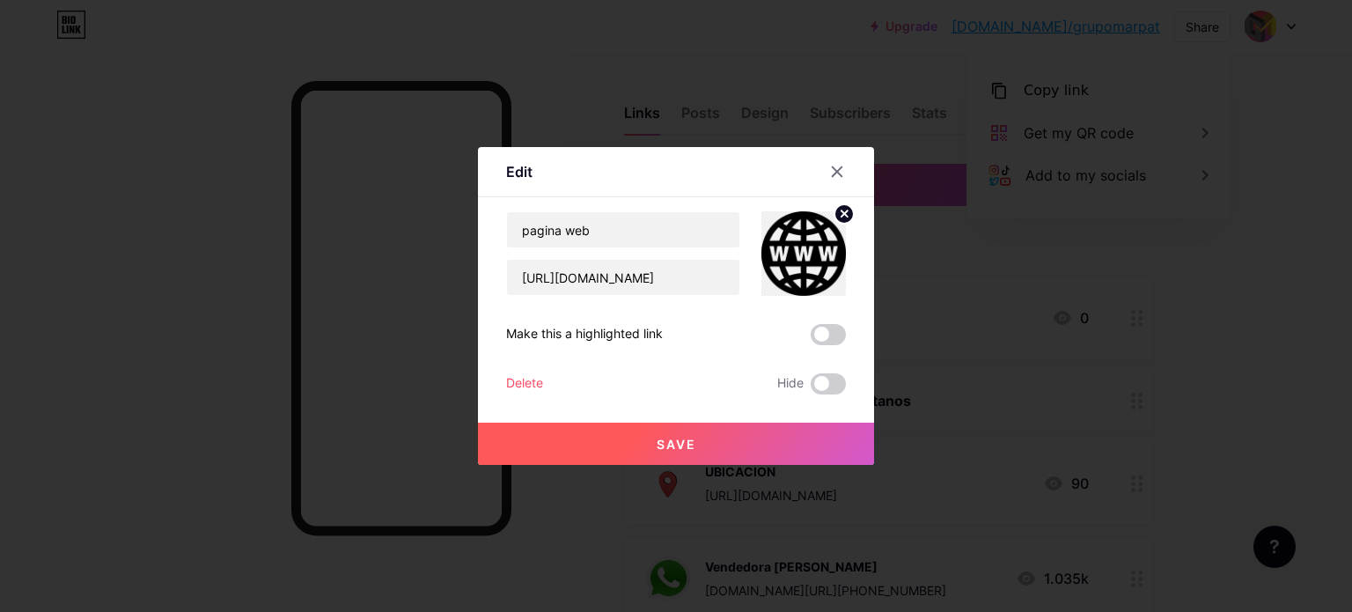
click at [847, 214] on circle at bounding box center [843, 213] width 19 height 19
click at [789, 268] on div "Picture" at bounding box center [803, 273] width 35 height 13
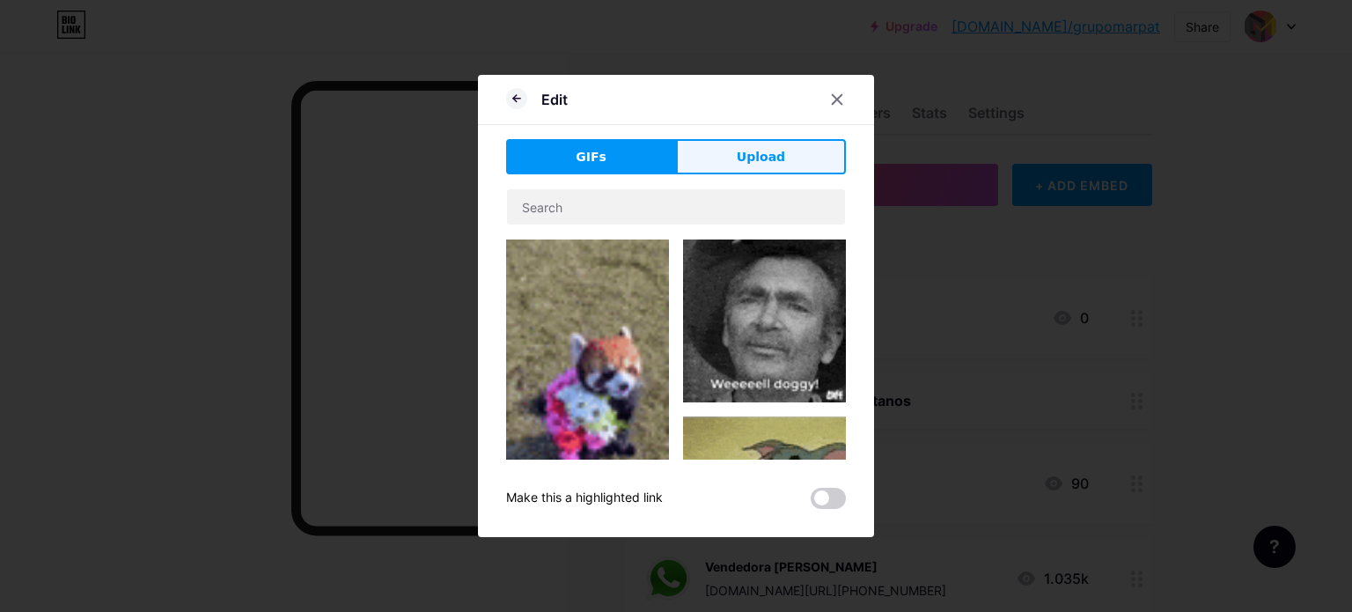
click at [727, 158] on button "Upload" at bounding box center [761, 156] width 170 height 35
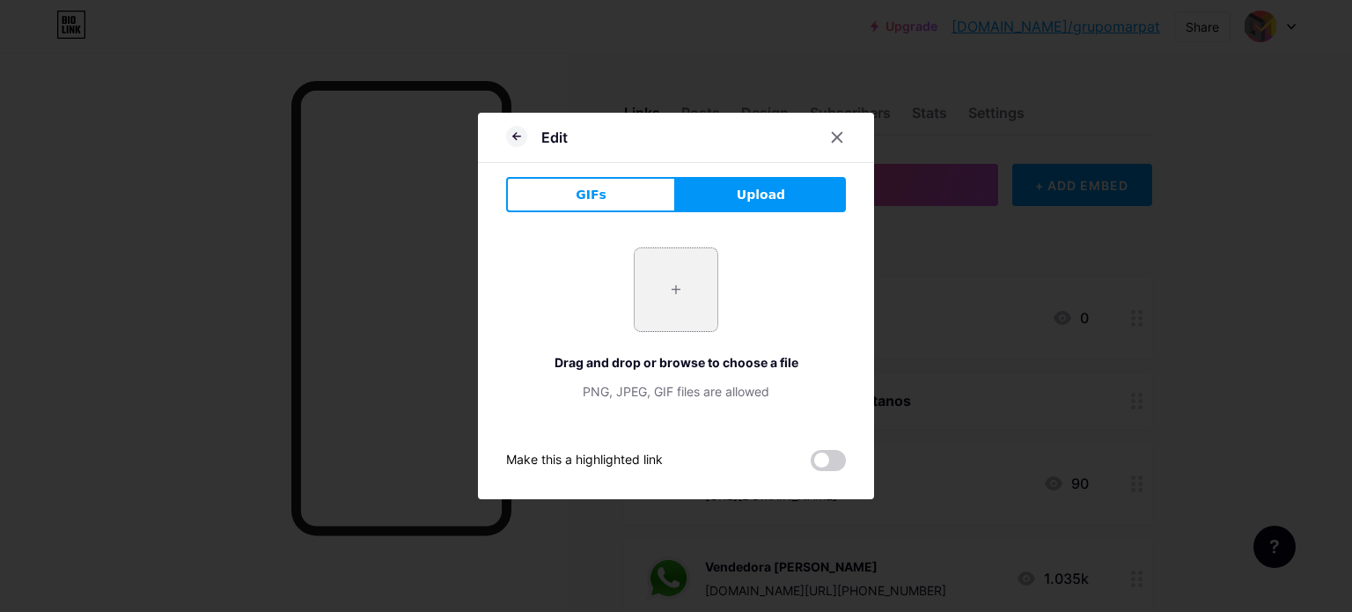
click at [681, 299] on input "file" at bounding box center [675, 289] width 83 height 83
type input "C:\fakepath\png-transparent-computer-icons-internet-world-wide-web-emblem-white…"
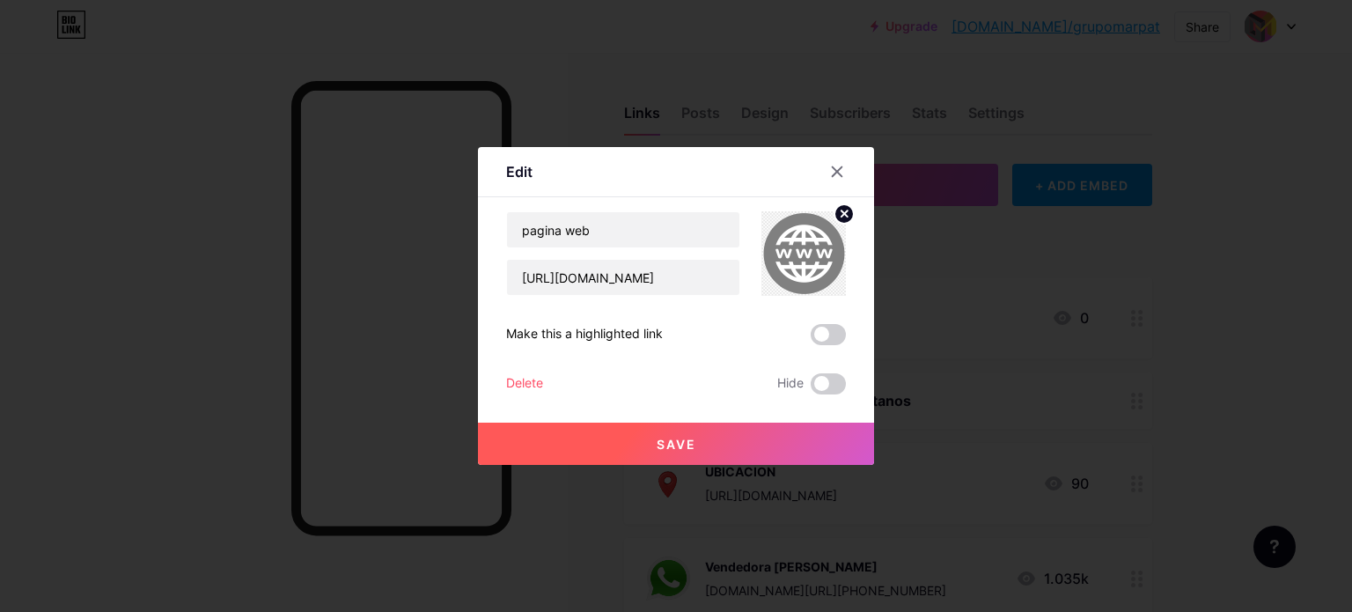
click at [696, 441] on button "Save" at bounding box center [676, 443] width 396 height 42
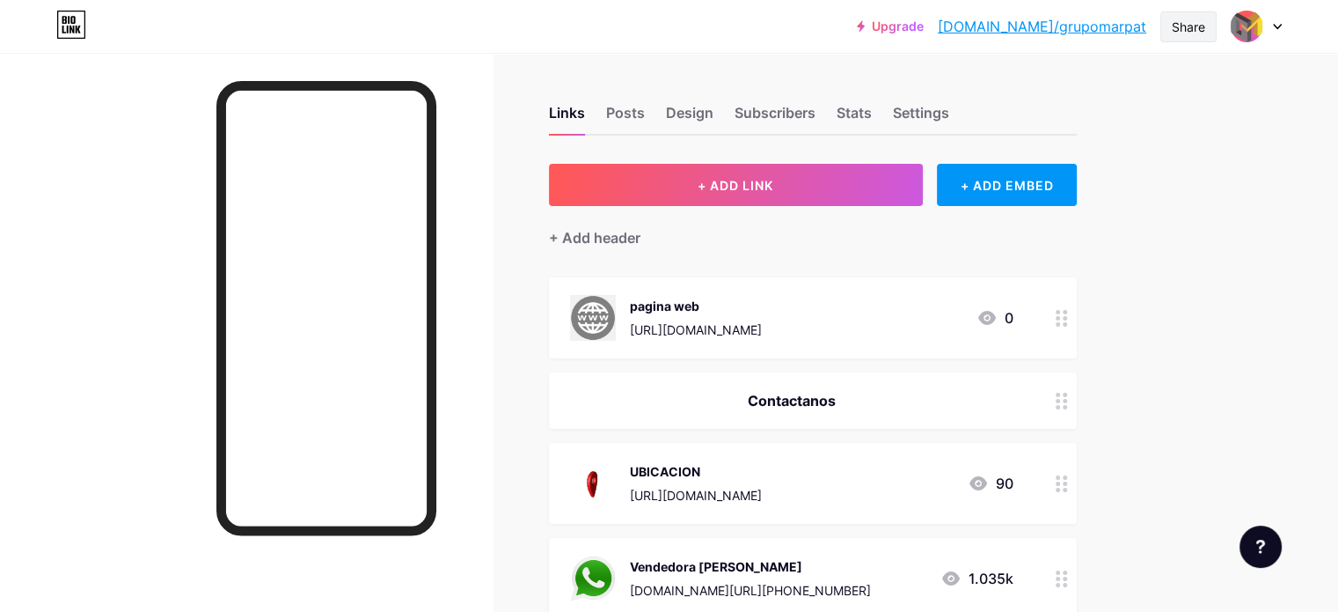
click at [1203, 26] on div "Share" at bounding box center [1188, 27] width 33 height 18
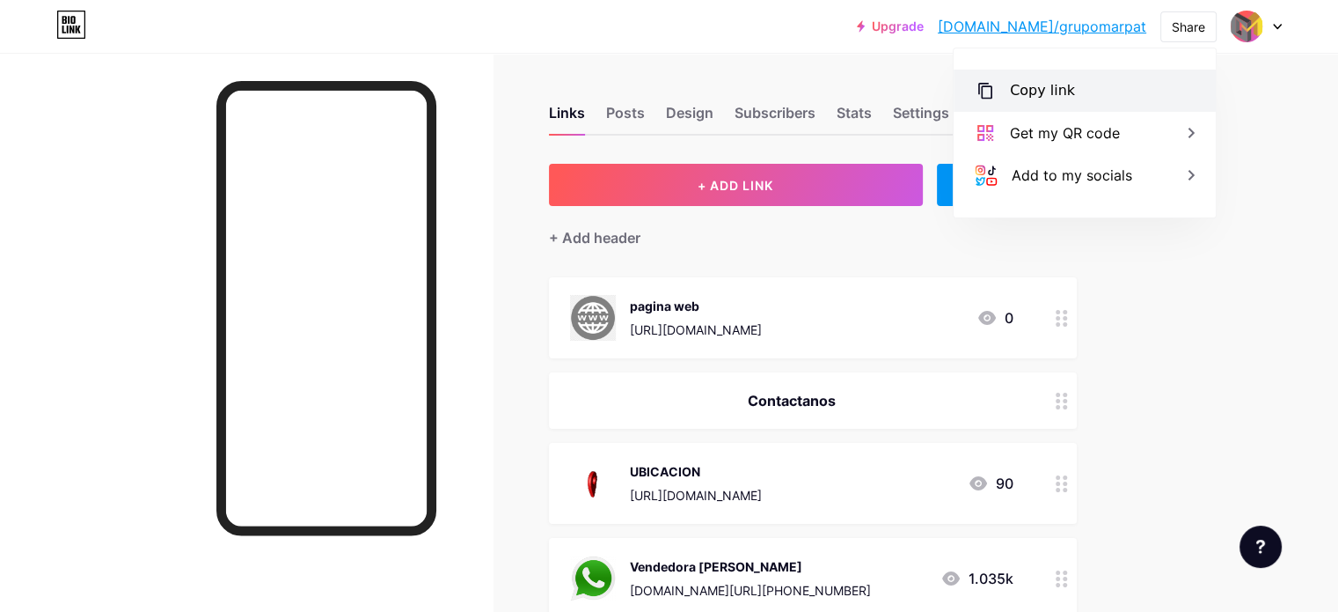
click at [1091, 74] on div "Copy link" at bounding box center [1085, 91] width 262 height 42
